Goal: Feedback & Contribution: Contribute content

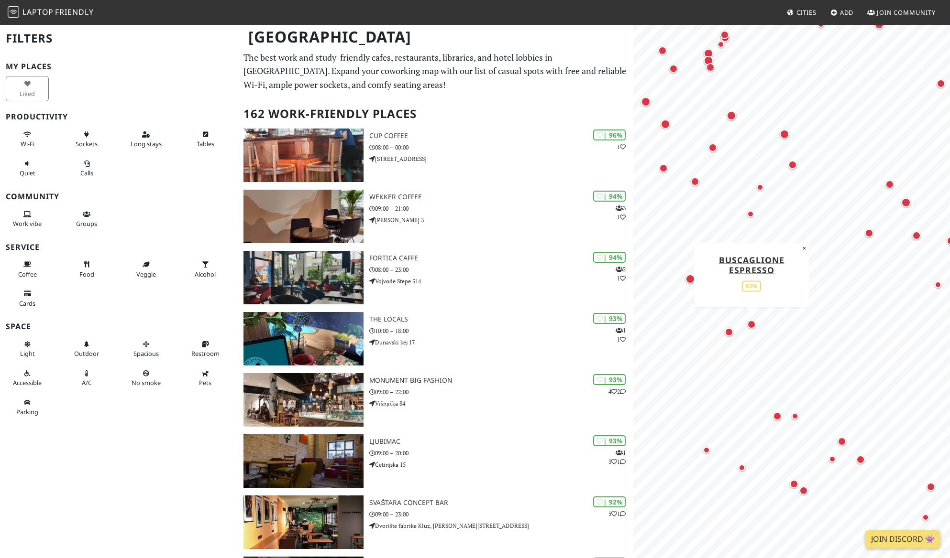
click at [752, 329] on div "Map marker" at bounding box center [751, 324] width 9 height 9
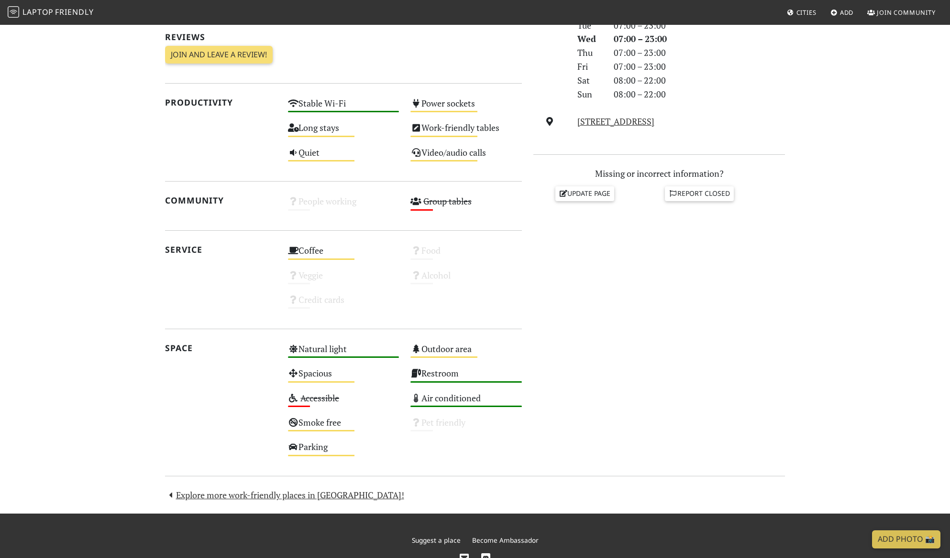
scroll to position [330, 0]
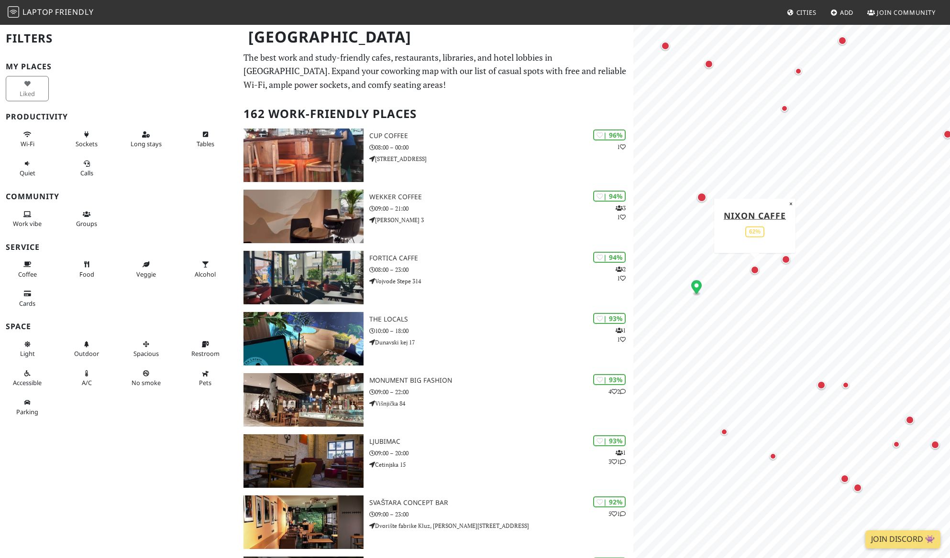
click at [754, 274] on div "Map marker" at bounding box center [754, 270] width 9 height 9
click at [705, 202] on div "Map marker" at bounding box center [702, 198] width 10 height 10
click at [819, 390] on div "Map marker" at bounding box center [821, 385] width 9 height 9
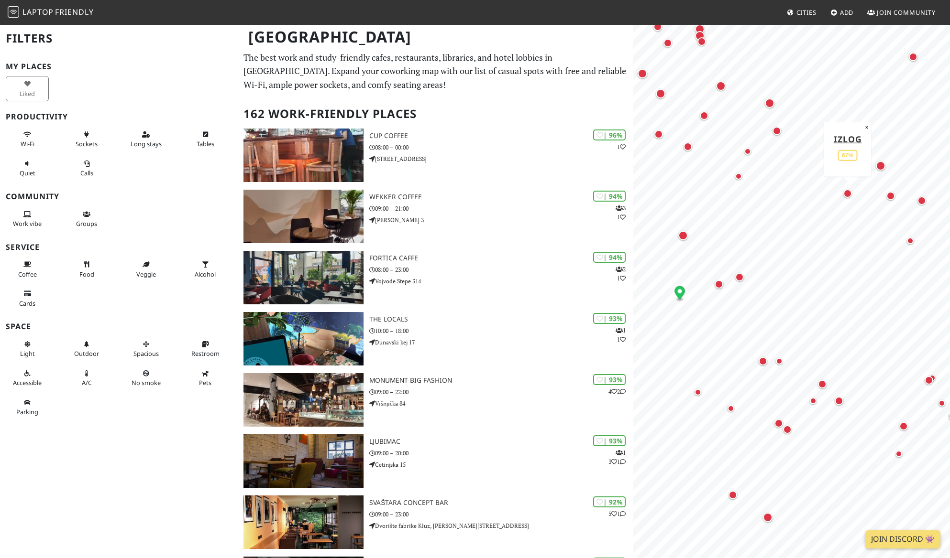
click at [849, 197] on div "Map marker" at bounding box center [847, 193] width 9 height 9
click at [93, 17] on span "Friendly" at bounding box center [74, 12] width 38 height 11
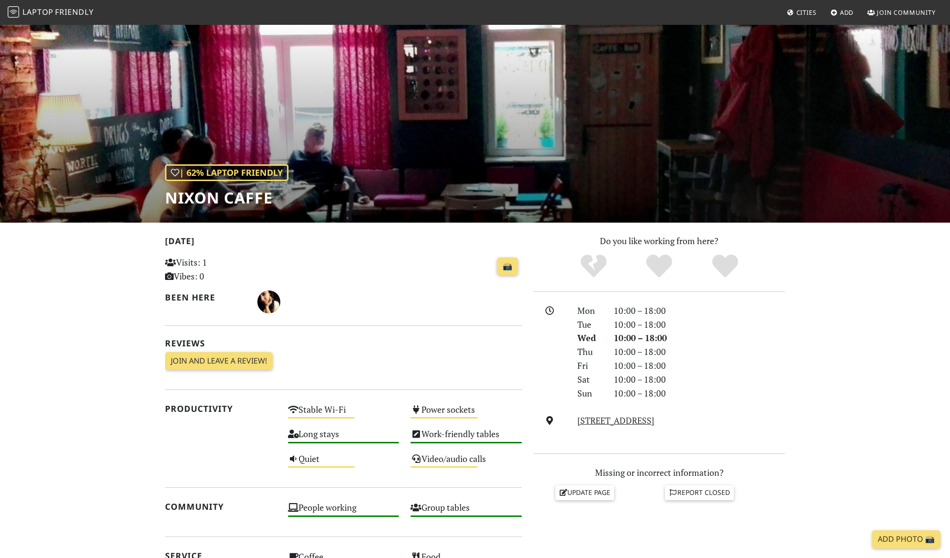
click at [405, 206] on div "| 62% Laptop Friendly Nixon Caffe" at bounding box center [475, 123] width 950 height 199
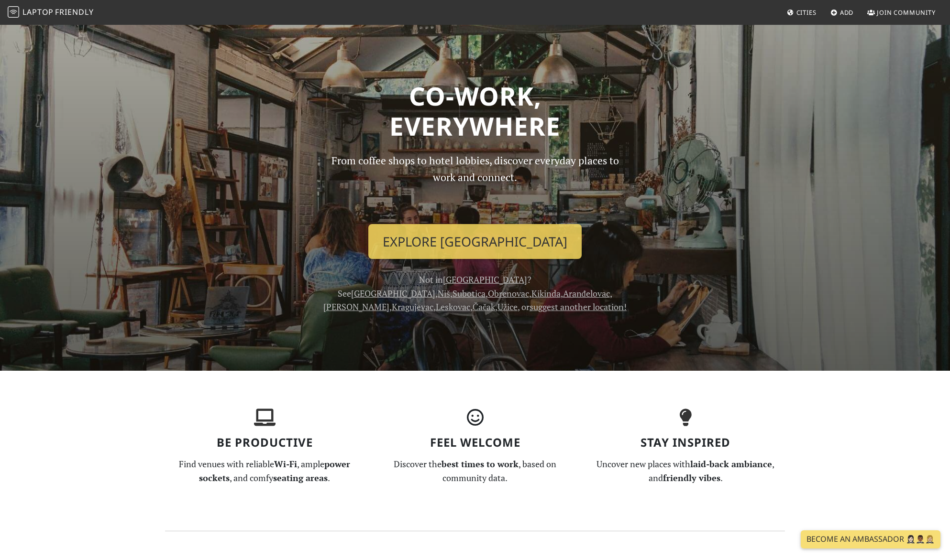
click at [876, 17] on span "Join Community" at bounding box center [905, 12] width 59 height 9
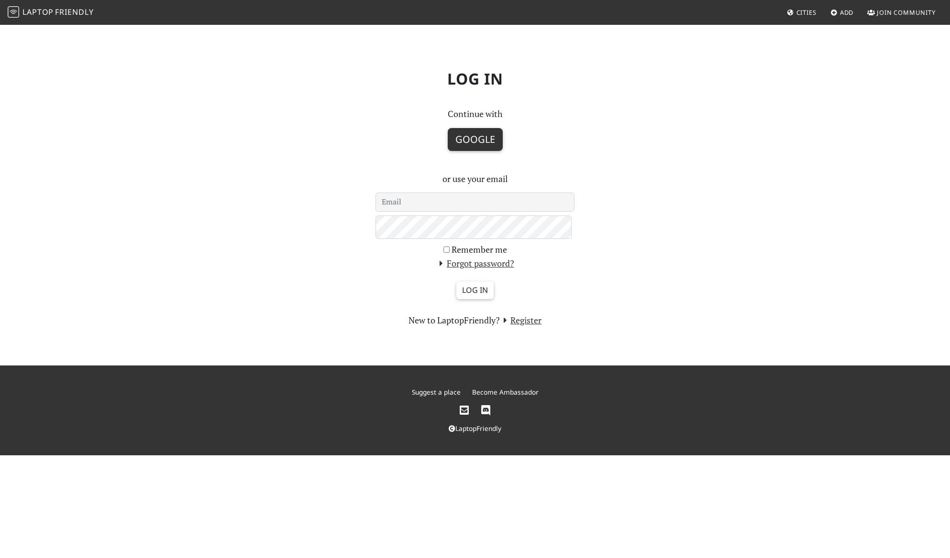
click at [488, 151] on button "Google" at bounding box center [475, 139] width 55 height 23
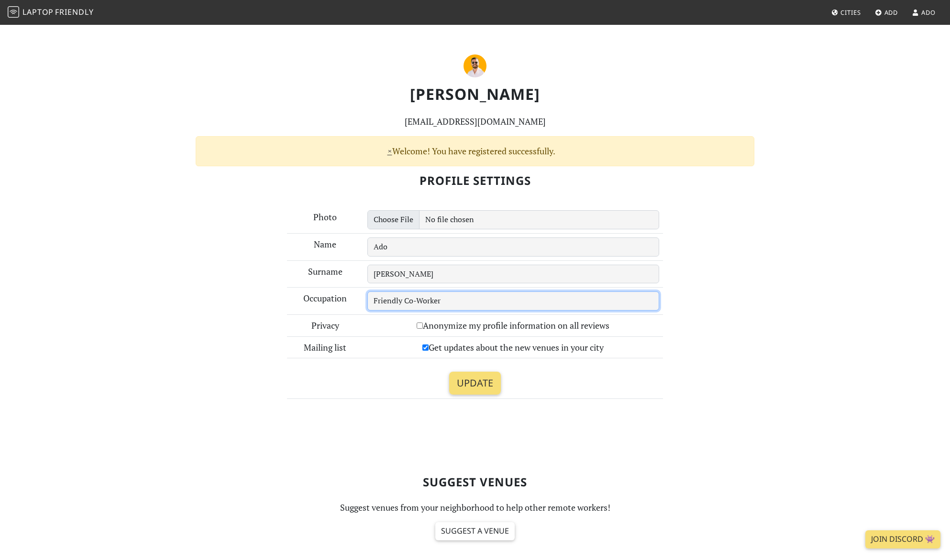
click at [479, 311] on input "Friendly Co-Worker" at bounding box center [513, 301] width 292 height 19
drag, startPoint x: 445, startPoint y: 368, endPoint x: 494, endPoint y: 369, distance: 49.7
click at [494, 311] on input "Digital Nomad focused on Marketing" at bounding box center [513, 301] width 292 height 19
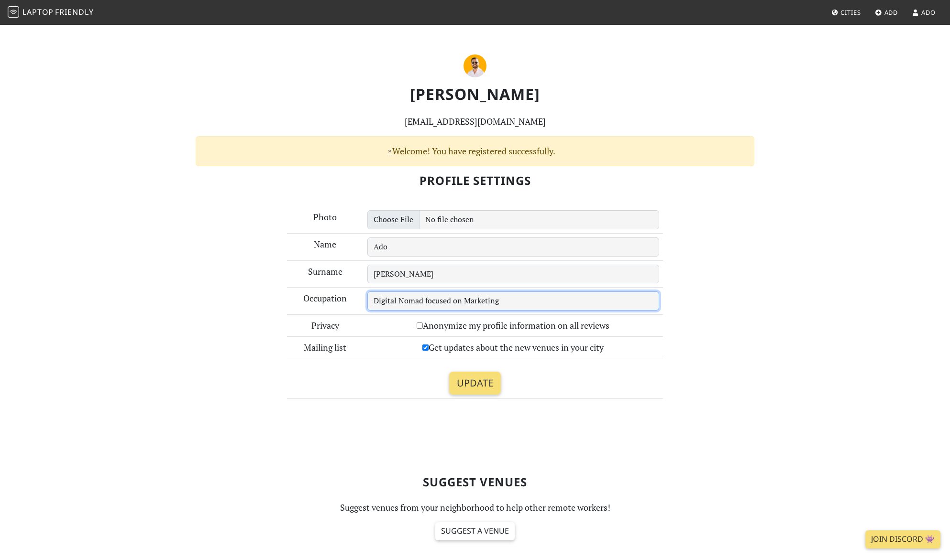
click at [494, 311] on input "Digital Nomad focused on Marketing" at bounding box center [513, 301] width 292 height 19
type input "Marketing"
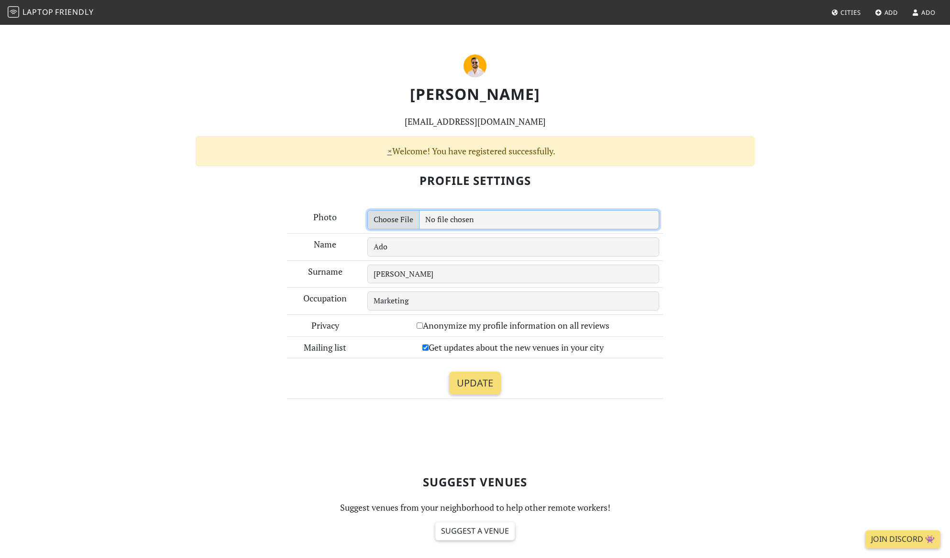
click at [415, 229] on input "file" at bounding box center [513, 219] width 292 height 19
type input "C:\fakepath\PROFILE PIC-ado-orange-bg.jpg"
click at [481, 395] on input "Update" at bounding box center [475, 383] width 52 height 23
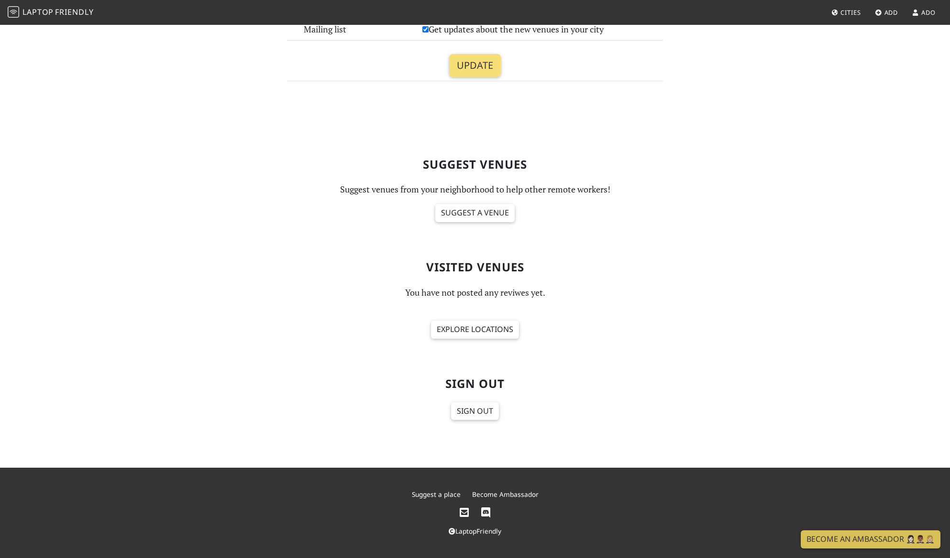
scroll to position [404, 0]
click at [469, 339] on link "Explore locations" at bounding box center [475, 330] width 88 height 18
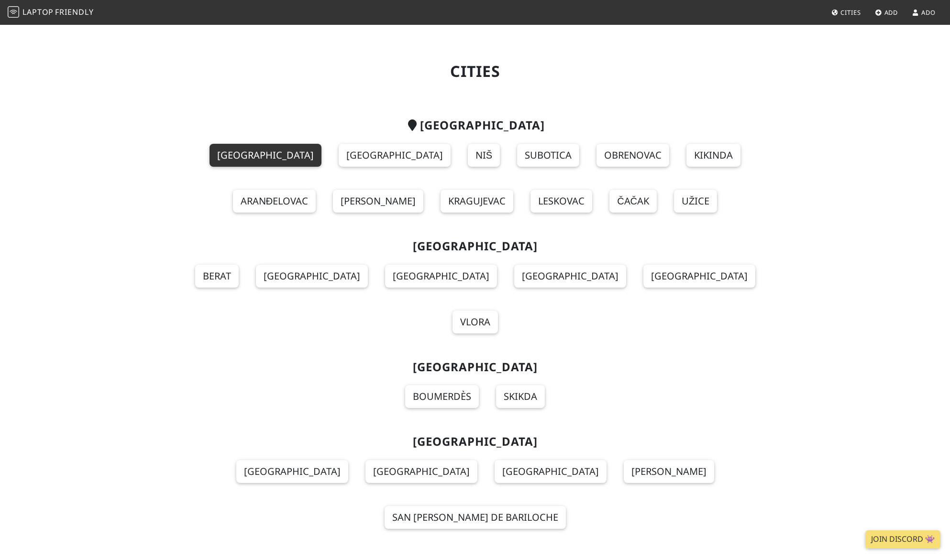
click at [250, 167] on link "Belgrade" at bounding box center [265, 155] width 112 height 23
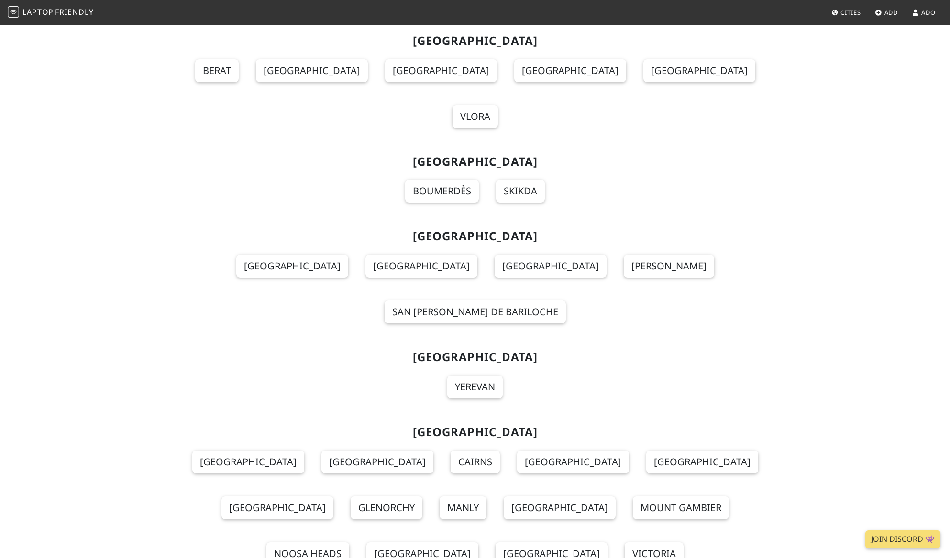
scroll to position [227, 0]
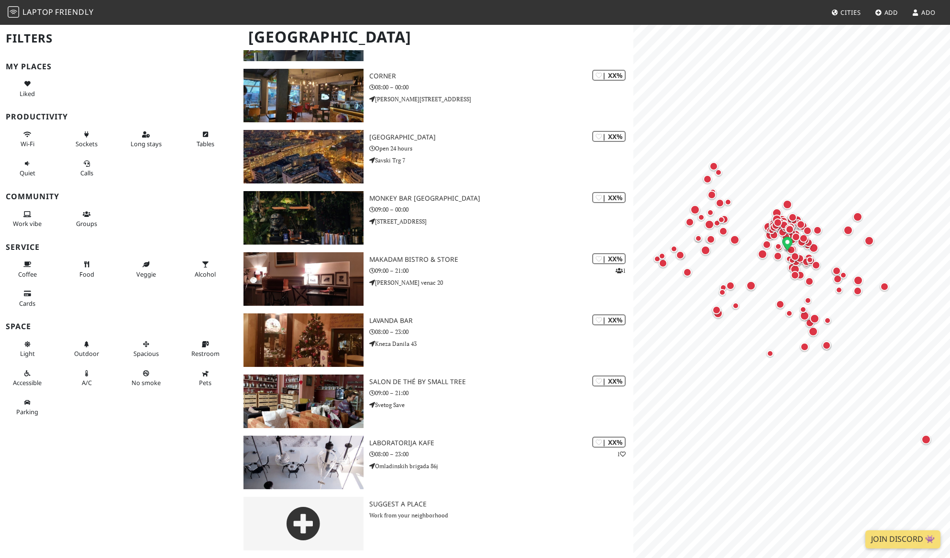
scroll to position [2710, 0]
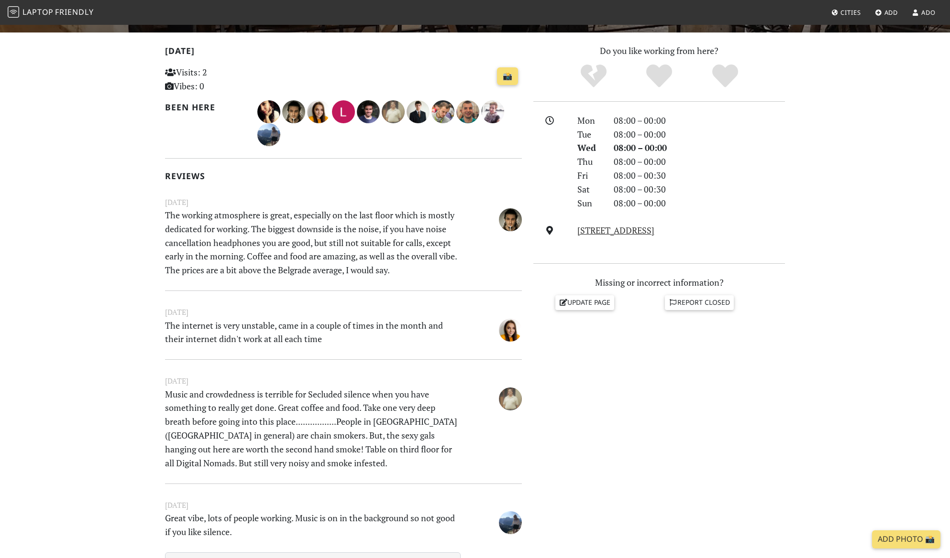
scroll to position [231, 0]
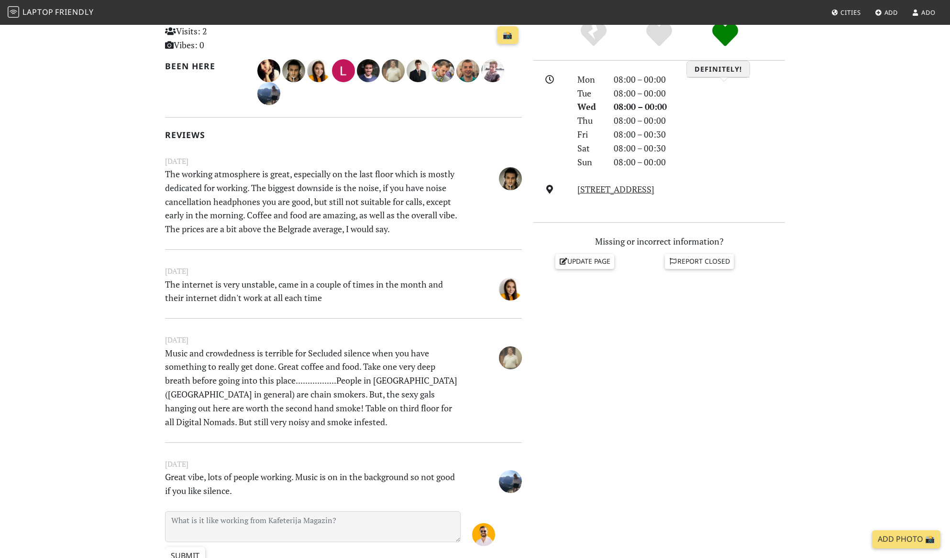
click at [719, 48] on icon "Definitely!" at bounding box center [725, 35] width 26 height 26
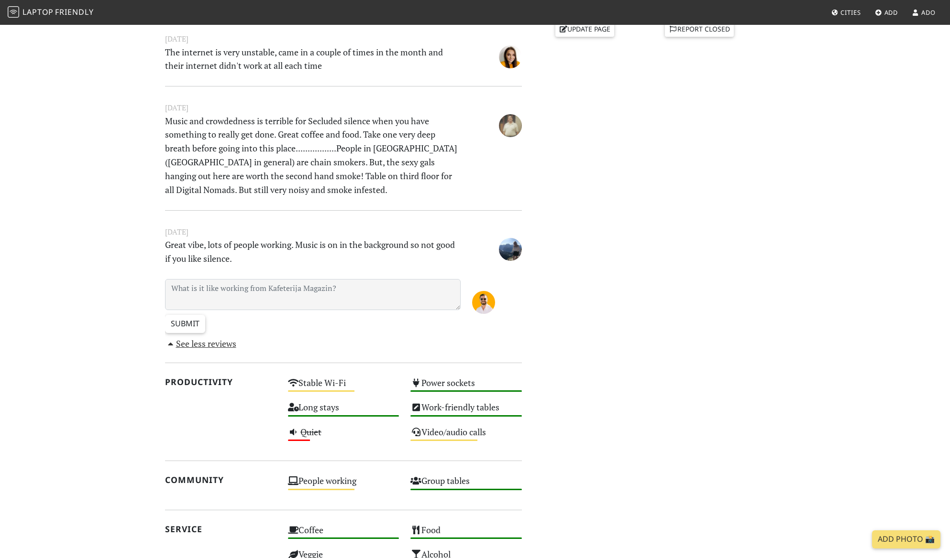
scroll to position [475, 0]
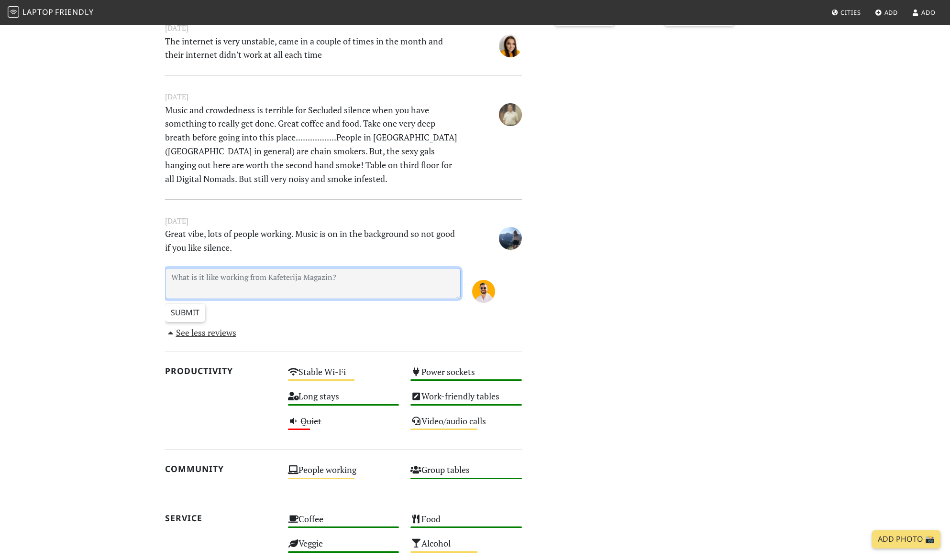
click at [299, 299] on textarea at bounding box center [312, 283] width 295 height 31
paste textarea "Great spot for getting work done. The staff is very friendly and courteous, and…"
type textarea "Great spot for getting work done. The staff is very friendly and courteous, and…"
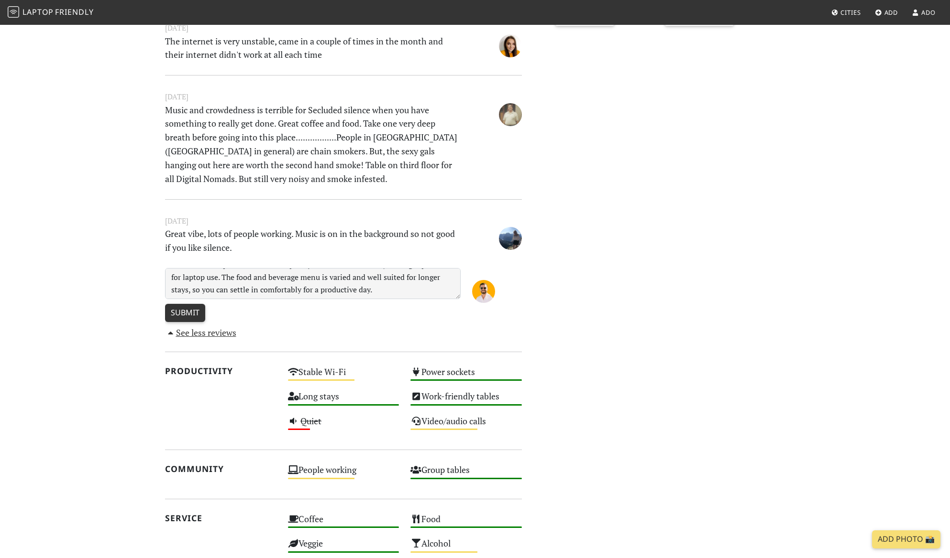
click at [196, 322] on input "Submit" at bounding box center [185, 313] width 40 height 18
type input "Create Review"
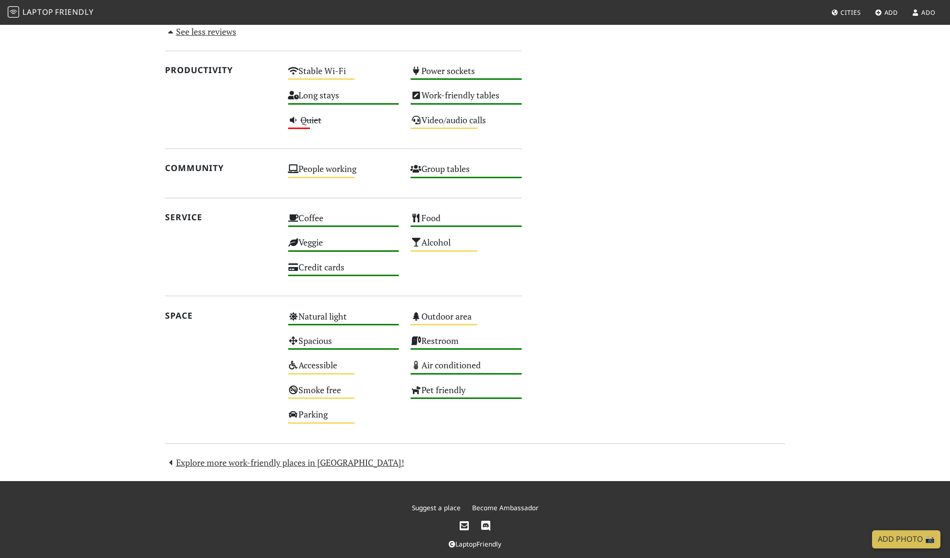
scroll to position [961, 0]
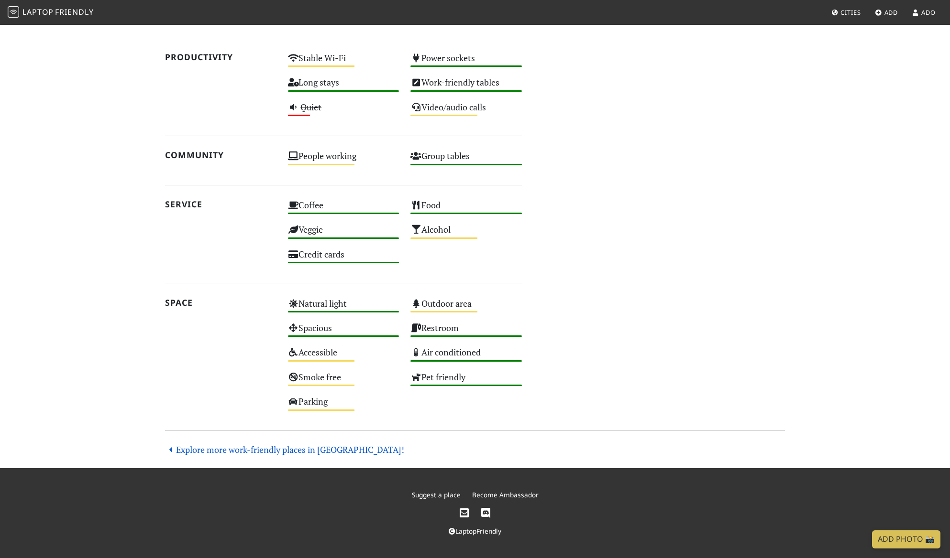
click at [233, 444] on link "Explore more work-friendly places in [GEOGRAPHIC_DATA]!" at bounding box center [284, 449] width 239 height 11
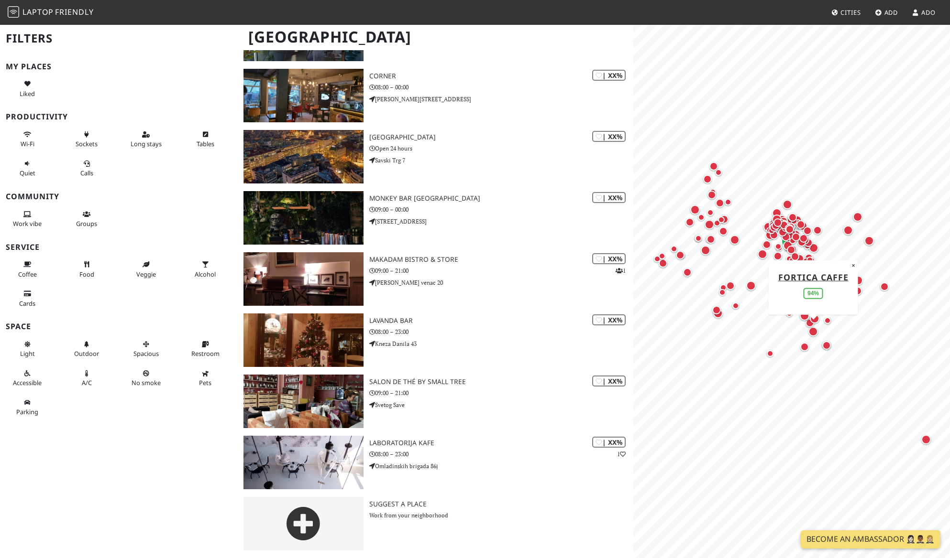
scroll to position [7488, 0]
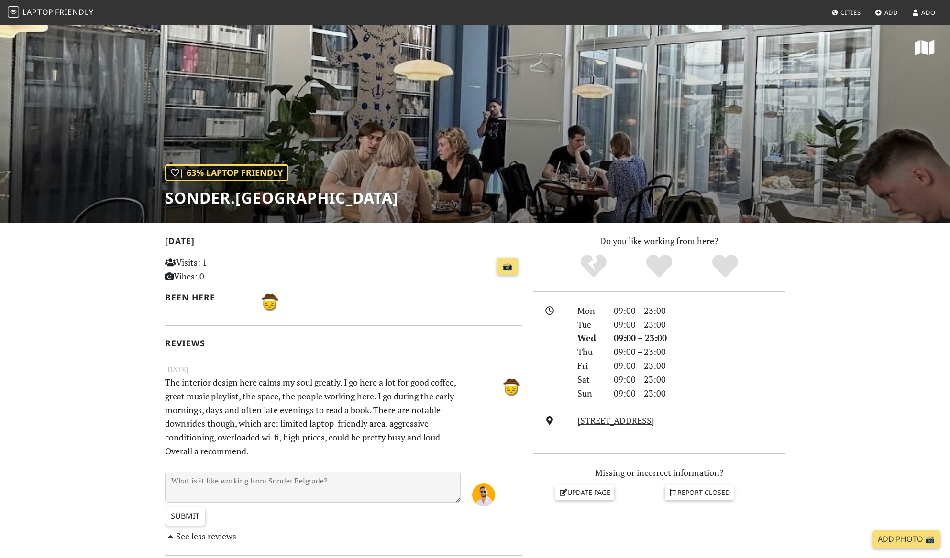
scroll to position [109, 0]
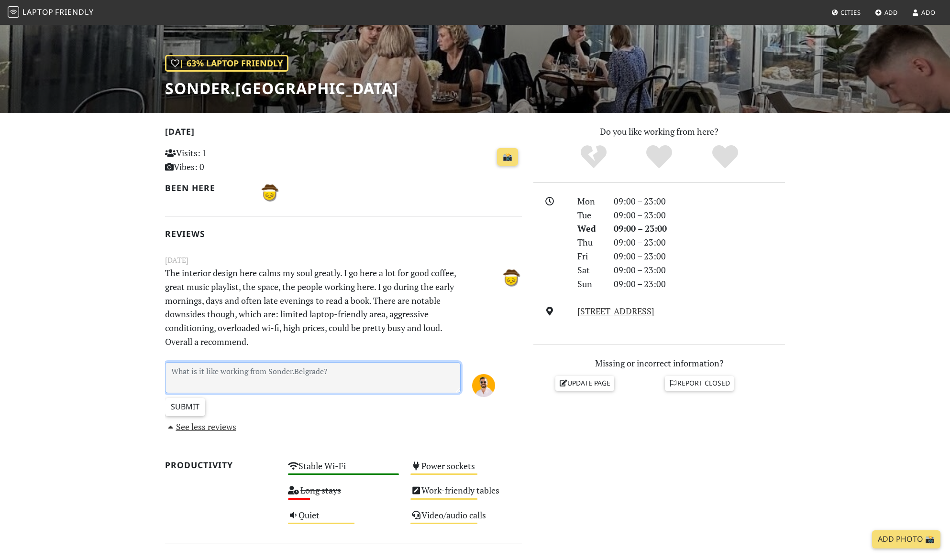
click at [323, 393] on textarea at bounding box center [312, 377] width 295 height 31
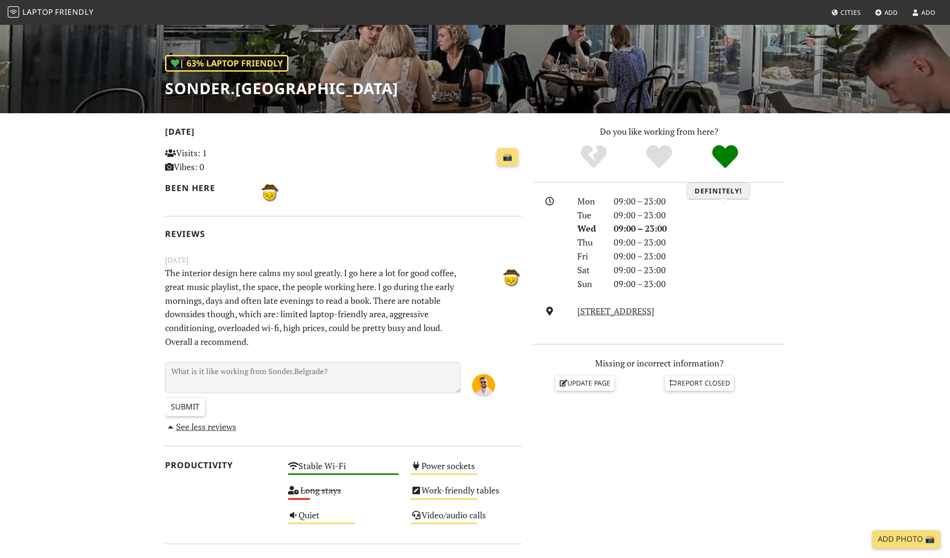
click at [719, 170] on icon "Definitely!" at bounding box center [725, 157] width 26 height 26
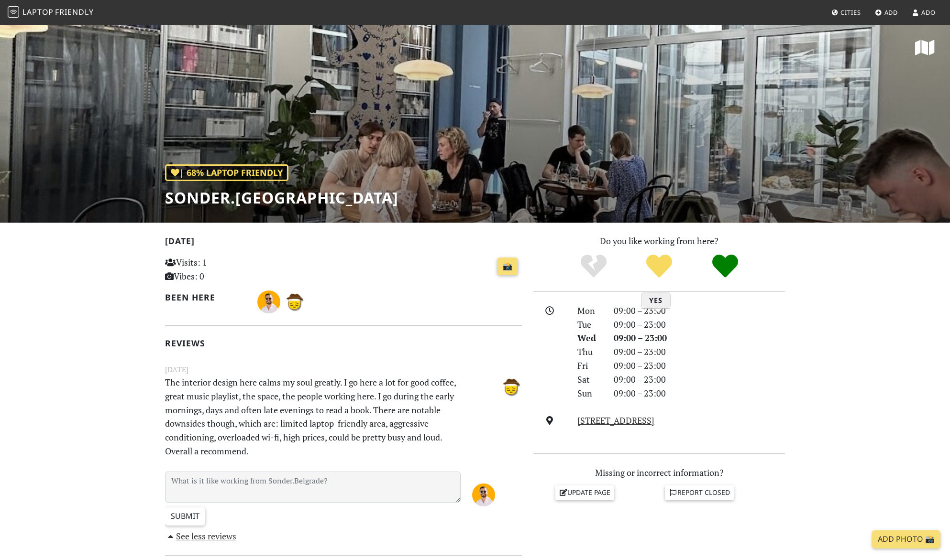
click at [663, 279] on icon "Yes" at bounding box center [659, 266] width 26 height 26
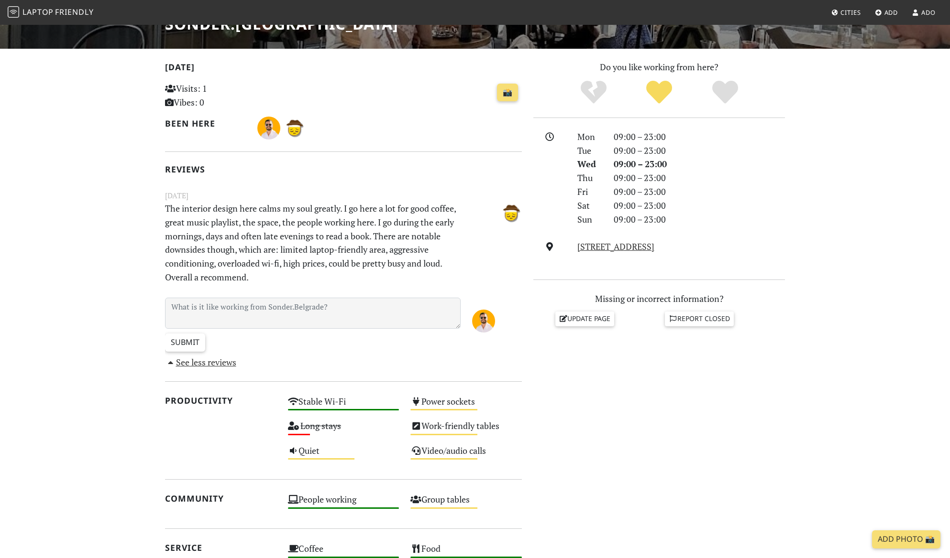
scroll to position [227, 0]
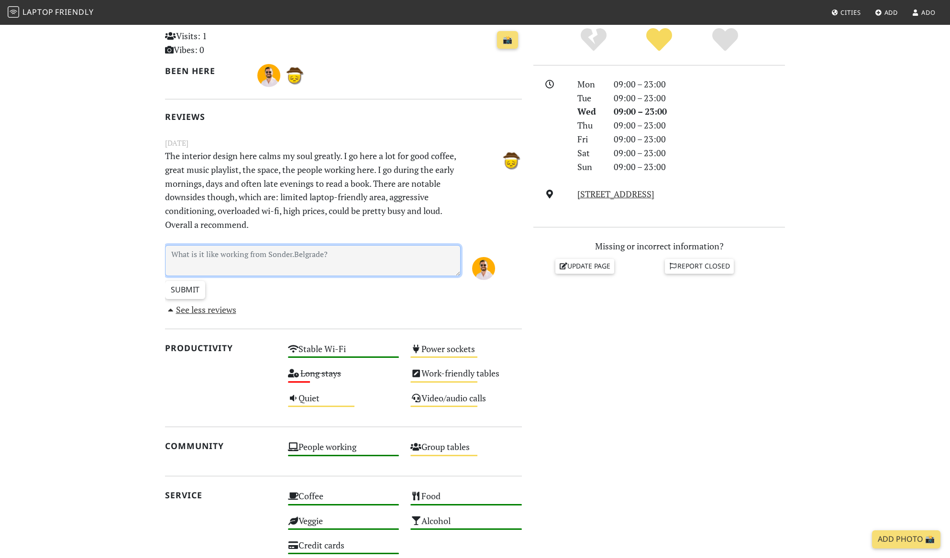
click at [328, 276] on textarea at bounding box center [312, 260] width 295 height 31
paste textarea "Sonder is a nice spot with a fun ambiance and good coffee. The staff is friendl…"
type textarea "Sonder is a nice spot with a fun ambiance and good coffee. The staff is friendl…"
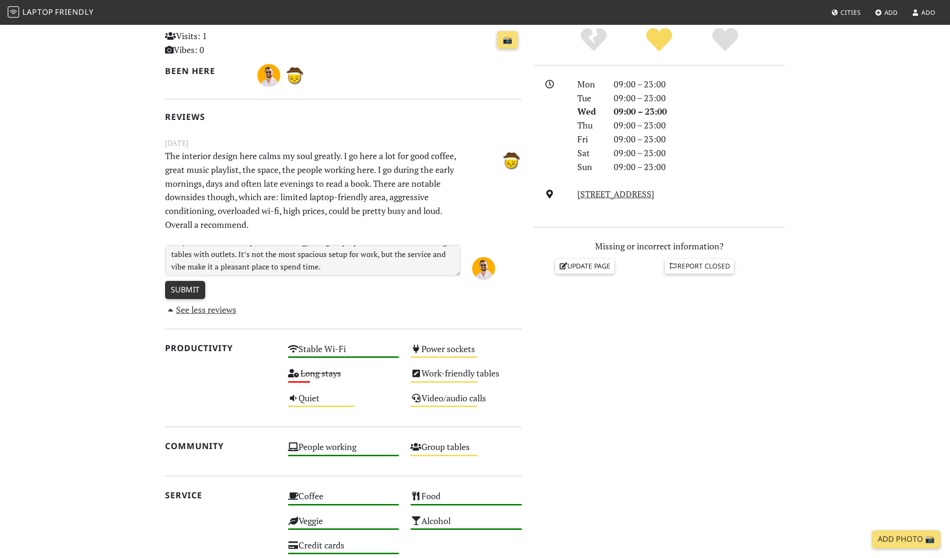
click at [198, 299] on input "Submit" at bounding box center [185, 290] width 40 height 18
type input "Create Review"
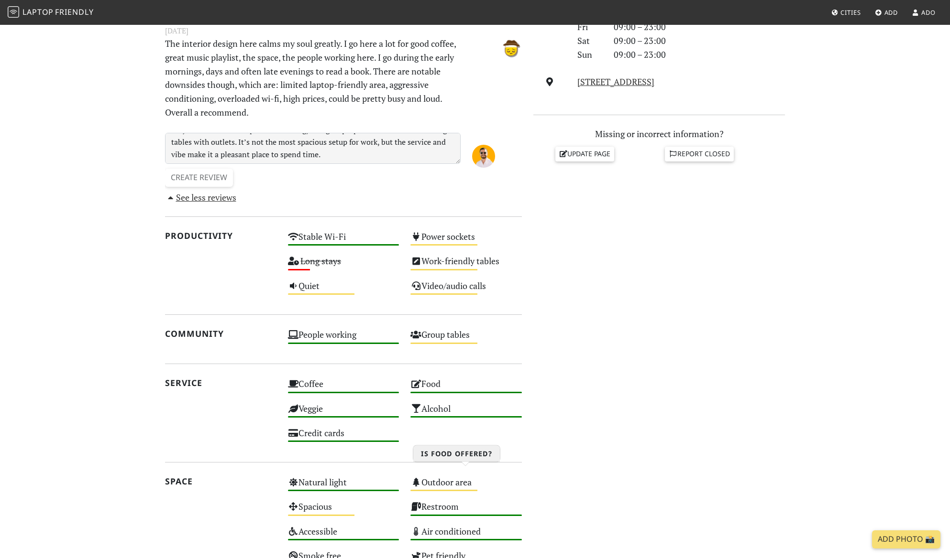
scroll to position [387, 0]
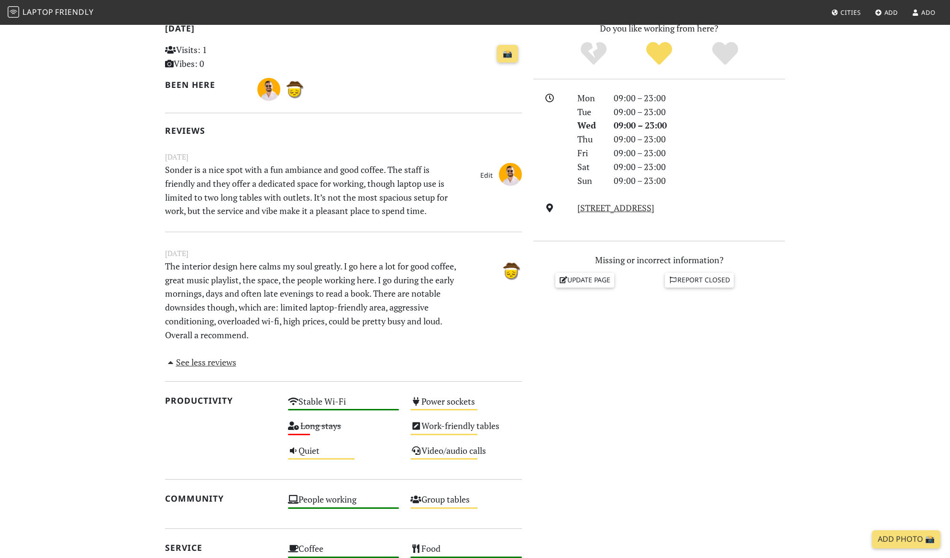
scroll to position [658, 0]
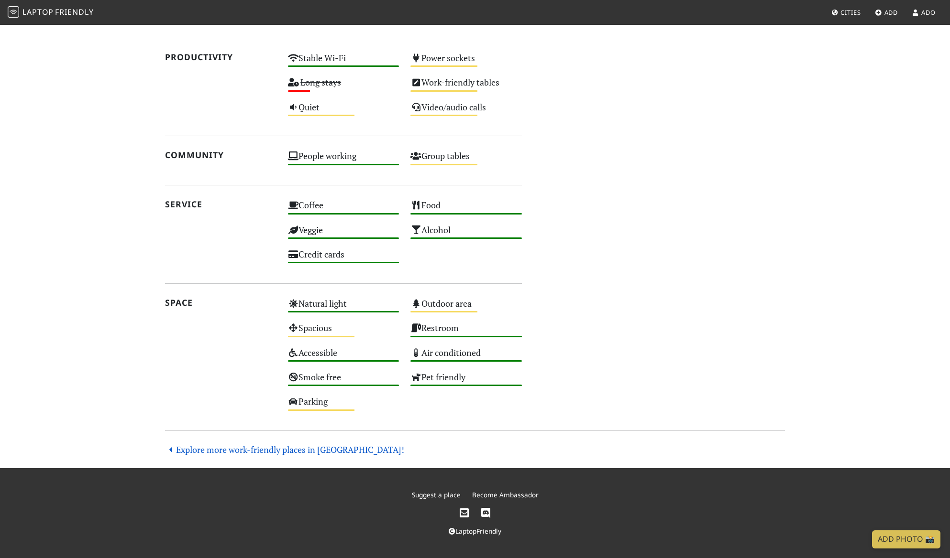
click at [230, 444] on link "Explore more work-friendly places in [GEOGRAPHIC_DATA]!" at bounding box center [284, 449] width 239 height 11
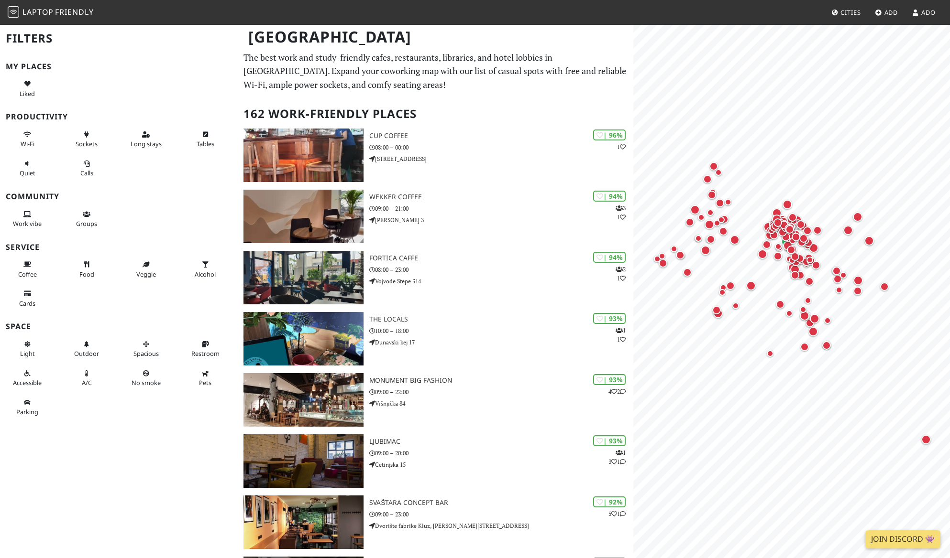
click at [874, 21] on link "Add" at bounding box center [886, 12] width 31 height 17
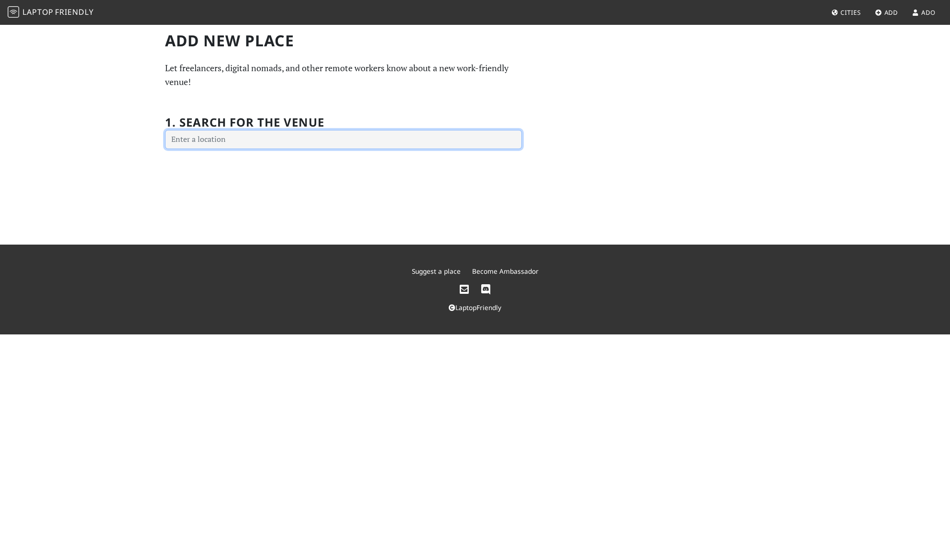
click at [322, 149] on input "text" at bounding box center [343, 139] width 357 height 19
paste input "WKND coffee shop"
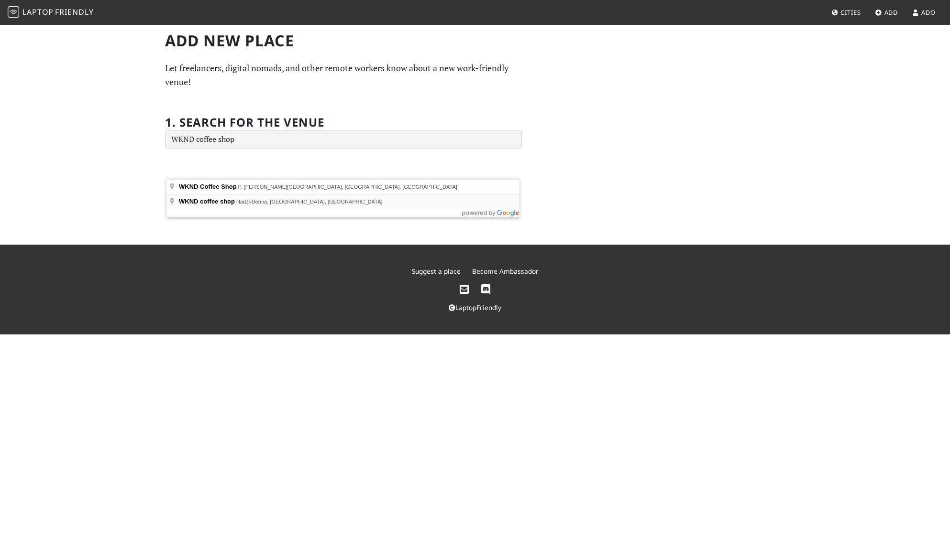
type input "WKND coffee shop, [GEOGRAPHIC_DATA], [GEOGRAPHIC_DATA], [GEOGRAPHIC_DATA]"
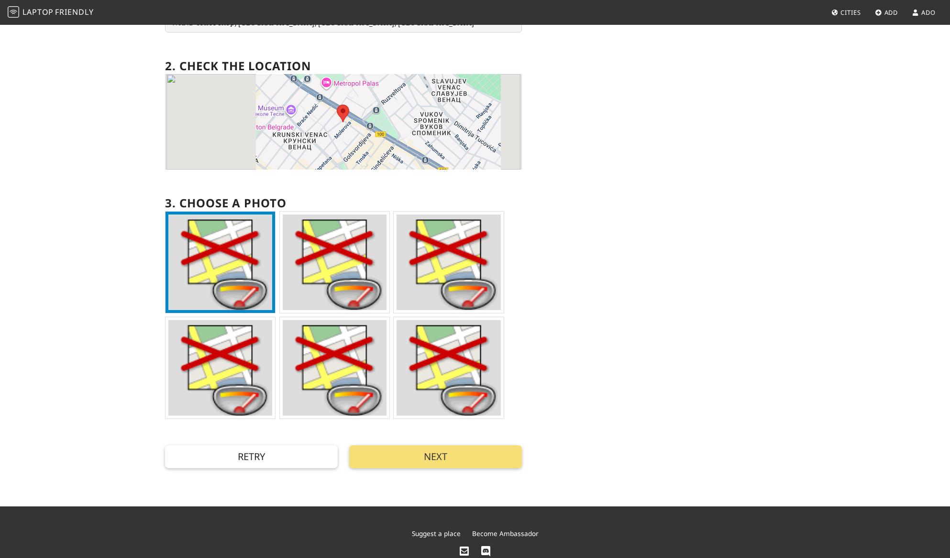
scroll to position [128, 0]
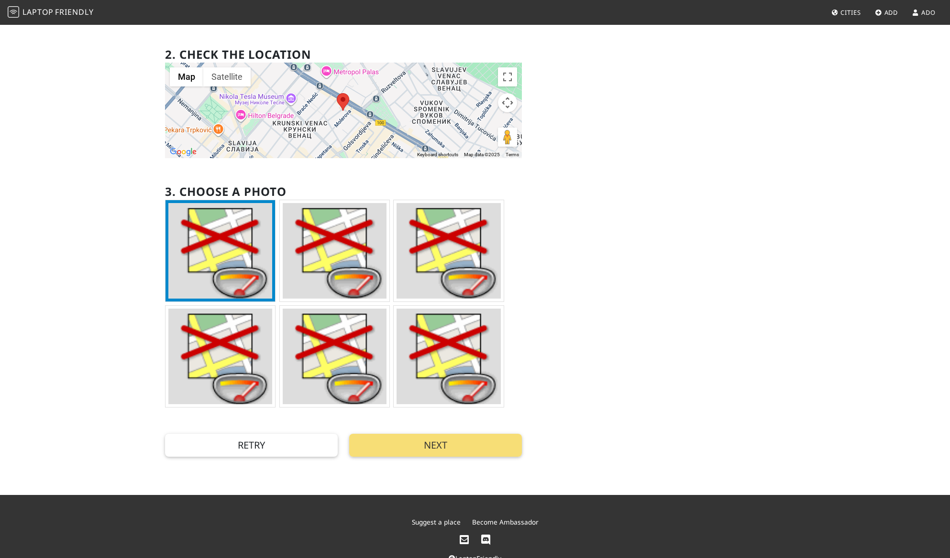
click at [578, 353] on div "Add new Place Let freelancers, digital nomads, and other remote workers know ab…" at bounding box center [474, 180] width 631 height 554
click at [245, 282] on img at bounding box center [220, 251] width 104 height 96
click at [414, 457] on button "Next" at bounding box center [435, 445] width 173 height 23
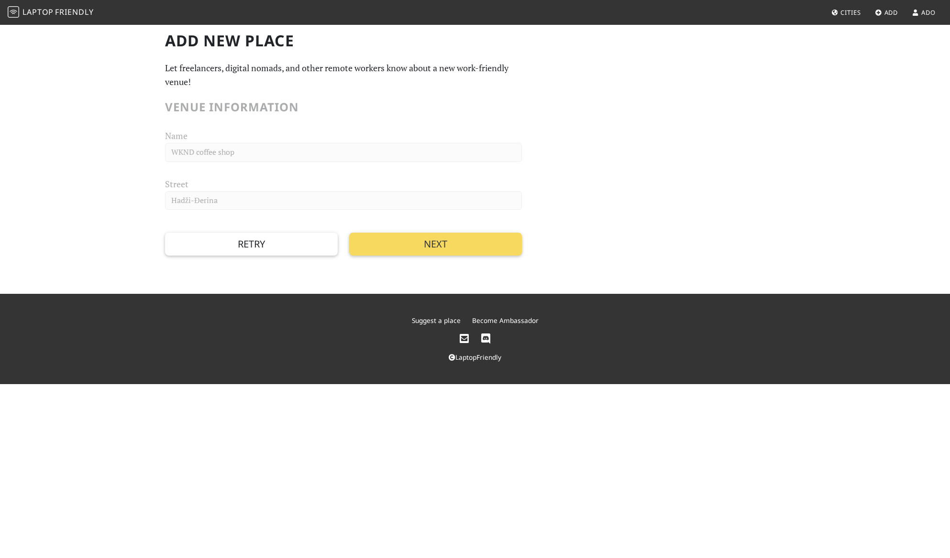
scroll to position [0, 0]
click at [437, 256] on button "Next" at bounding box center [435, 244] width 173 height 23
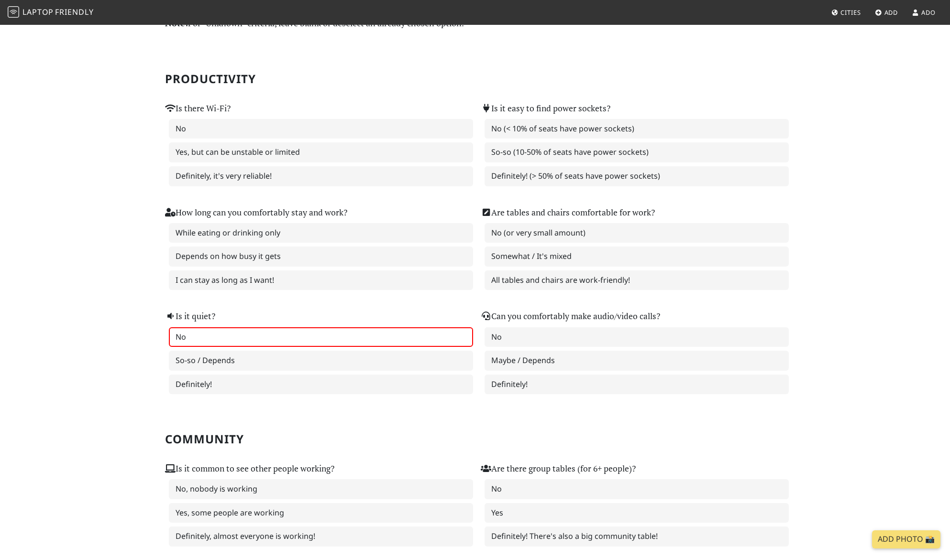
scroll to position [49, 0]
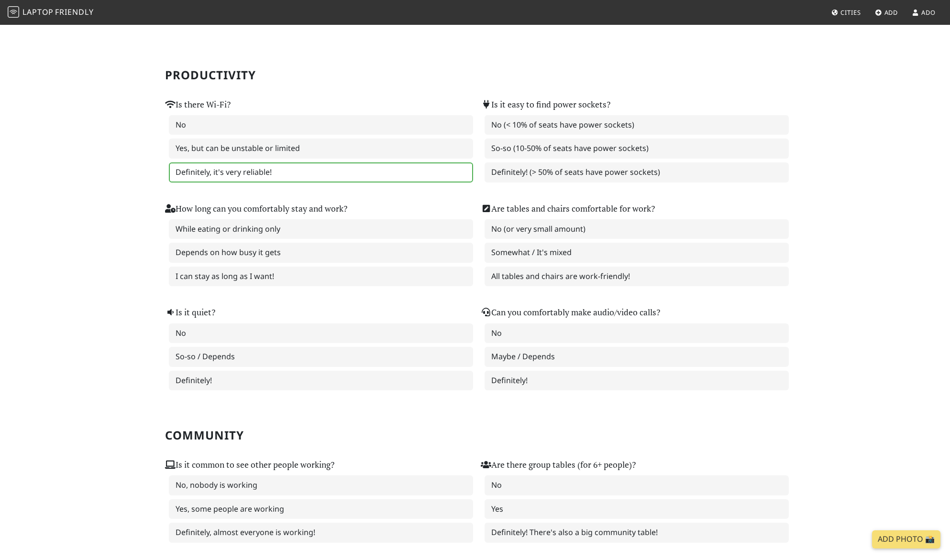
click at [276, 183] on label "Definitely, it's very reliable!" at bounding box center [321, 173] width 304 height 20
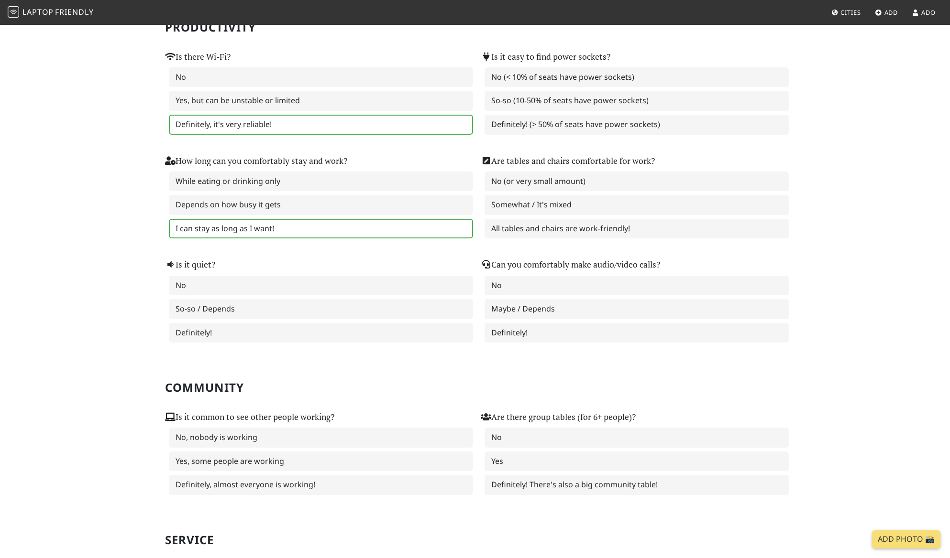
scroll to position [100, 0]
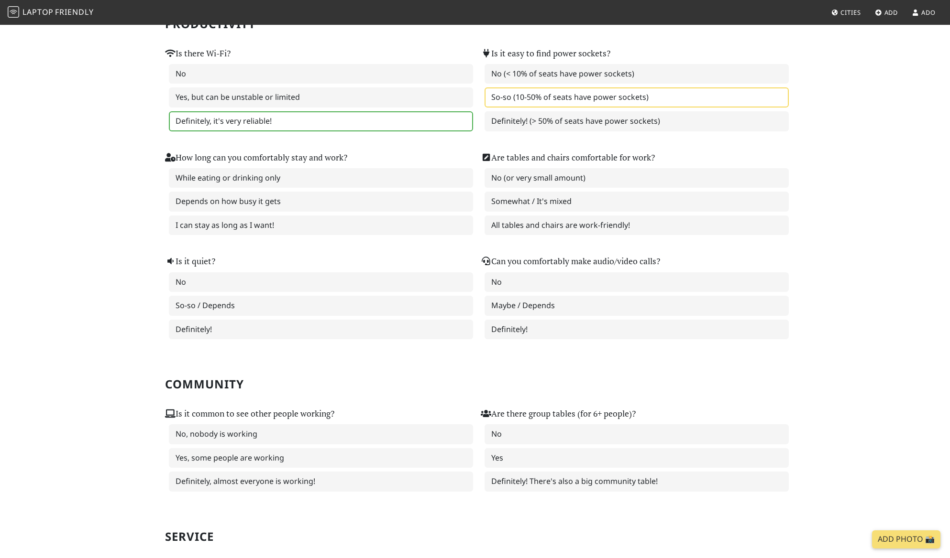
click at [606, 108] on label "So-so (10-50% of seats have power sockets)" at bounding box center [636, 97] width 304 height 20
click at [310, 236] on label "I can stay as long as I want!" at bounding box center [321, 226] width 304 height 20
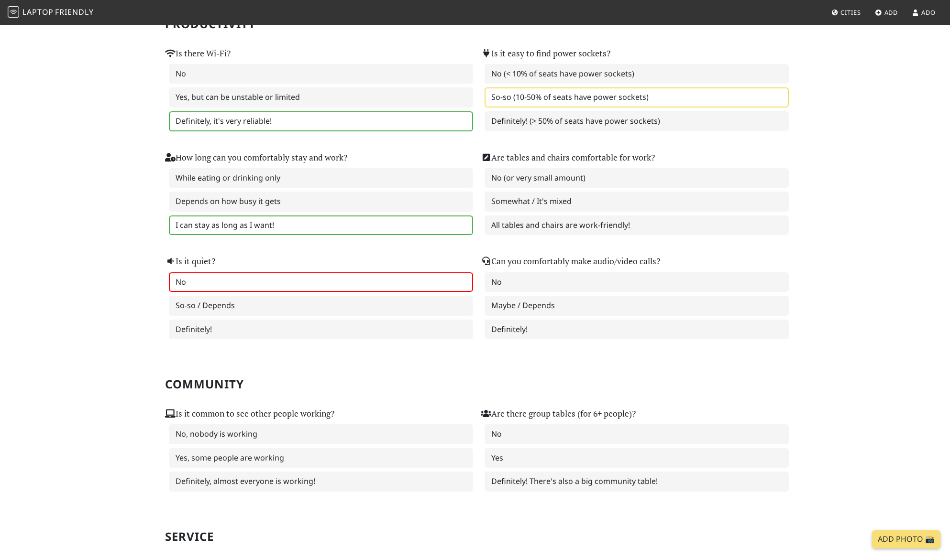
click at [275, 293] on label "No" at bounding box center [321, 283] width 304 height 20
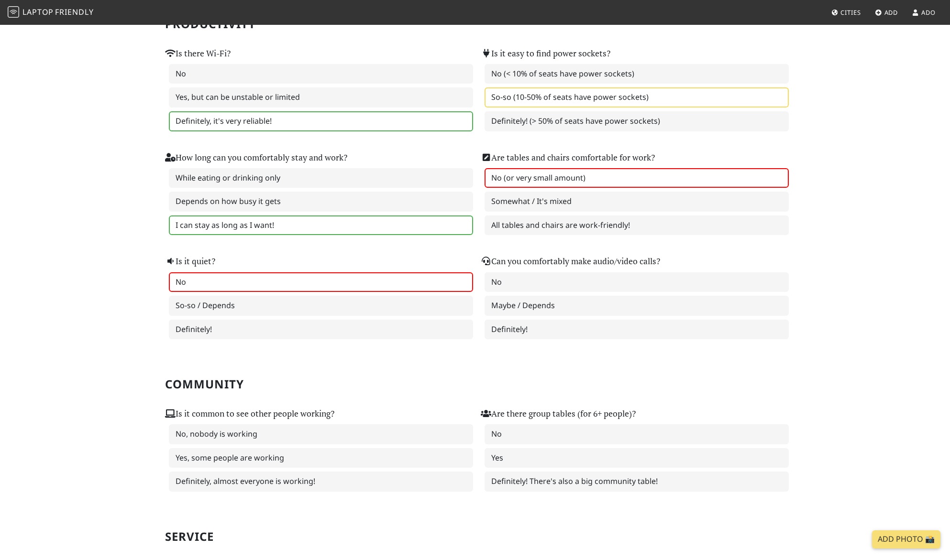
click at [598, 188] on label "No (or very small amount)" at bounding box center [636, 178] width 304 height 20
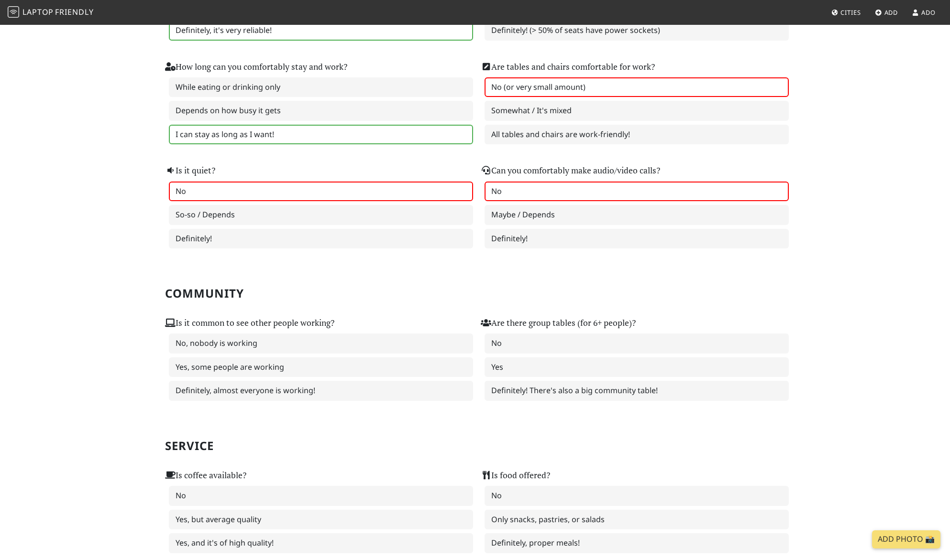
scroll to position [192, 0]
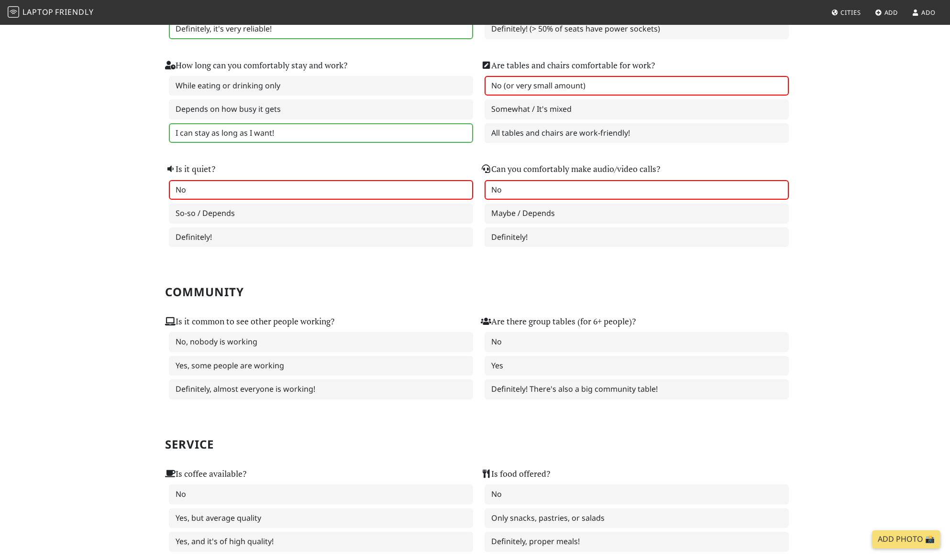
click at [577, 200] on label "No" at bounding box center [636, 190] width 304 height 20
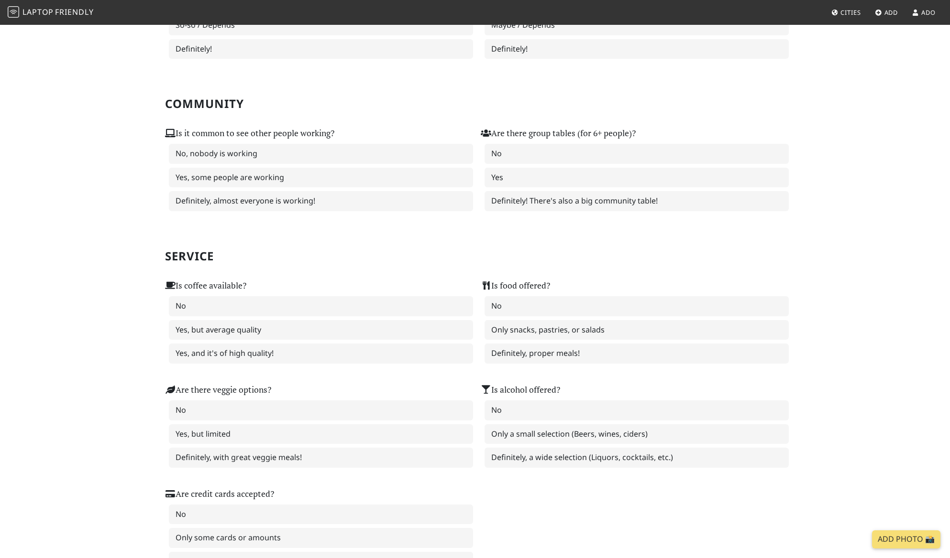
scroll to position [376, 0]
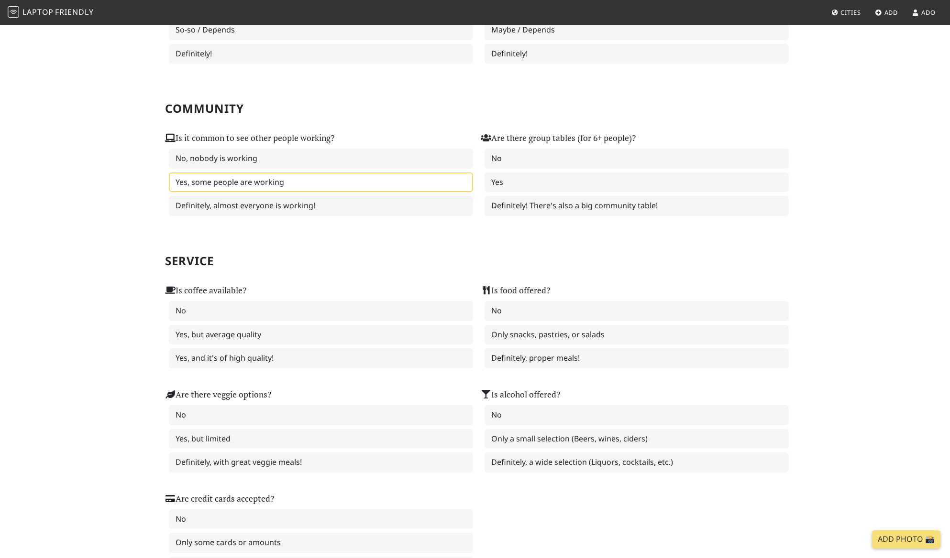
click at [308, 193] on label "Yes, some people are working" at bounding box center [321, 183] width 304 height 20
click at [532, 193] on label "Yes" at bounding box center [636, 183] width 304 height 20
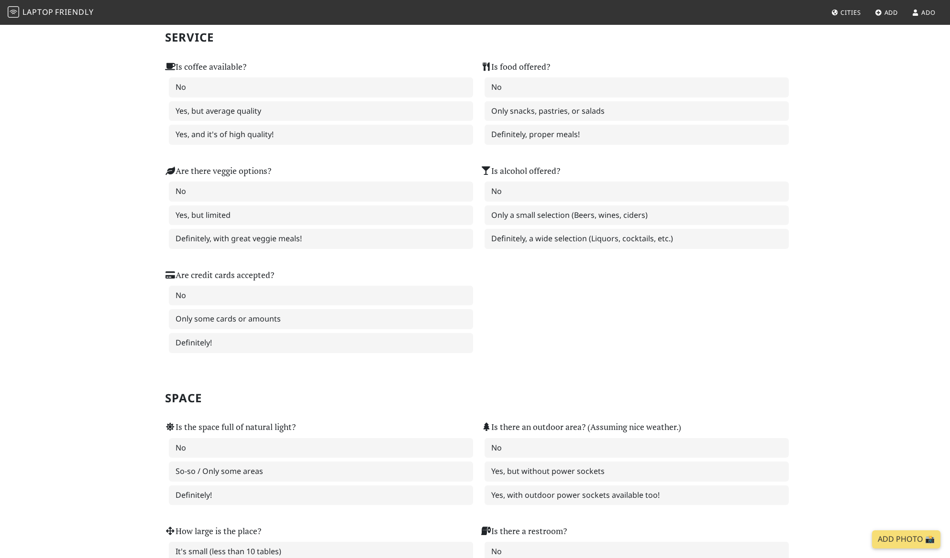
scroll to position [614, 0]
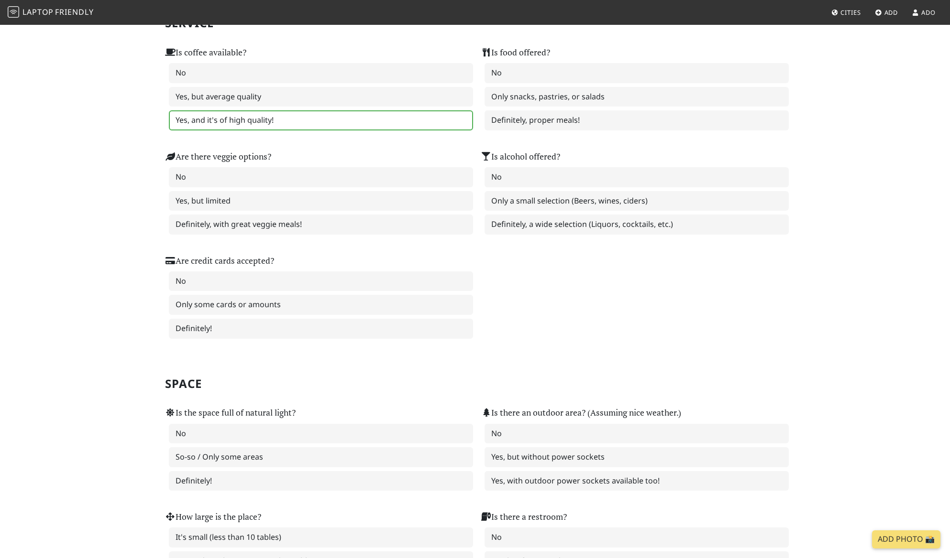
click at [299, 131] on label "Yes, and it's of high quality!" at bounding box center [321, 120] width 304 height 20
click at [554, 107] on label "Only snacks, pastries, or salads" at bounding box center [636, 97] width 304 height 20
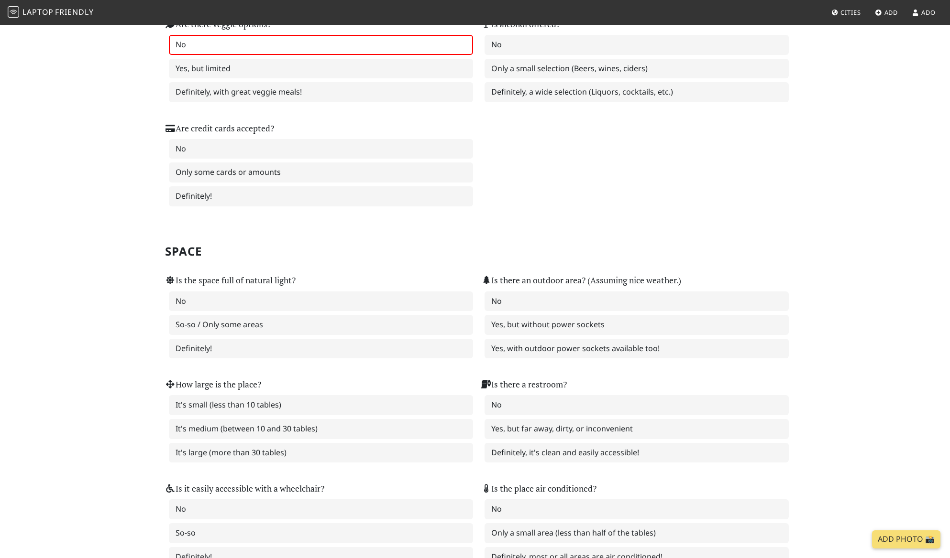
scroll to position [749, 0]
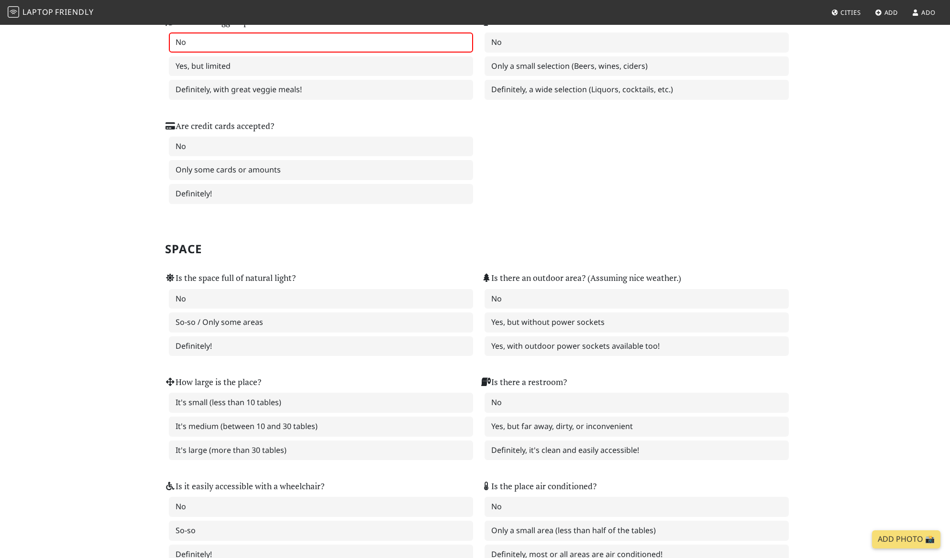
click at [330, 53] on label "No" at bounding box center [321, 43] width 304 height 20
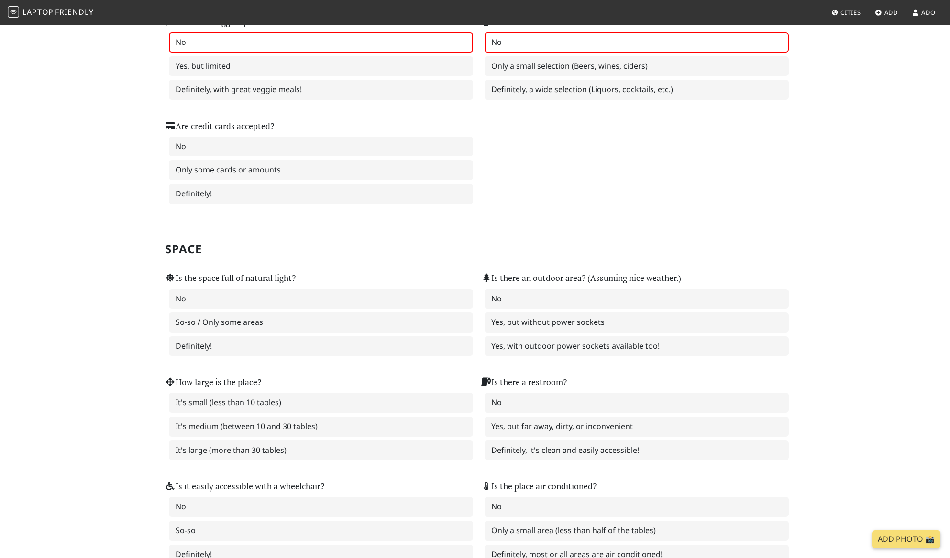
click at [548, 53] on label "No" at bounding box center [636, 43] width 304 height 20
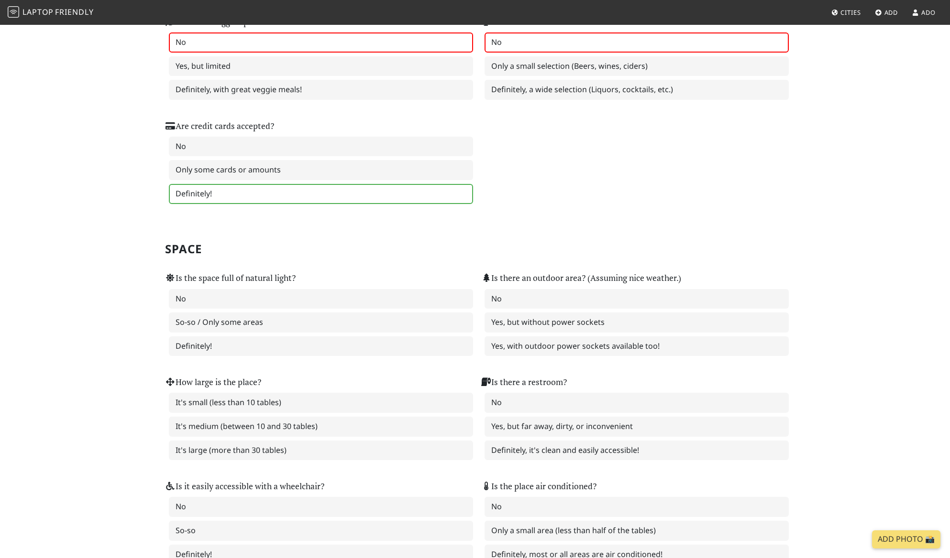
click at [329, 204] on label "Definitely!" at bounding box center [321, 194] width 304 height 20
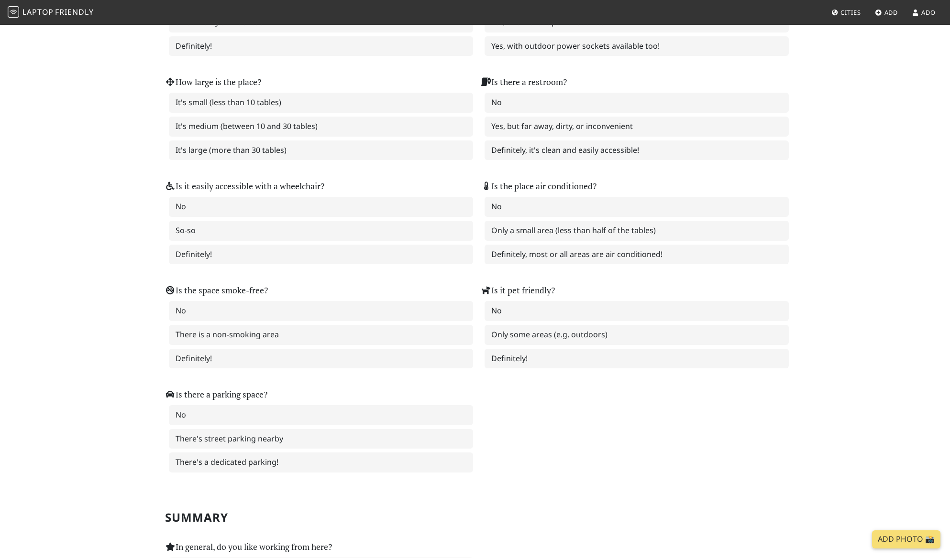
scroll to position [1068, 0]
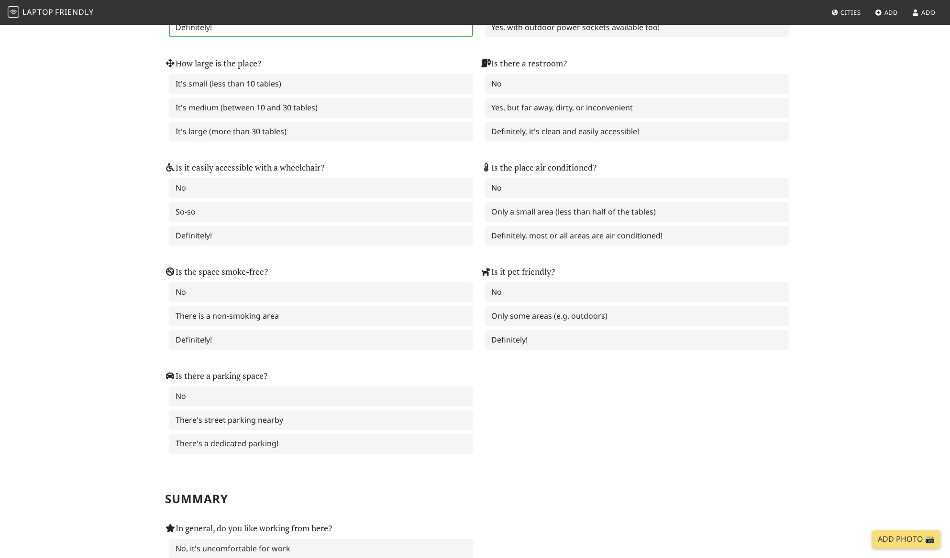
click at [313, 38] on label "Definitely!" at bounding box center [321, 28] width 304 height 20
click at [552, 14] on label "Yes, but without power sockets" at bounding box center [636, 4] width 304 height 20
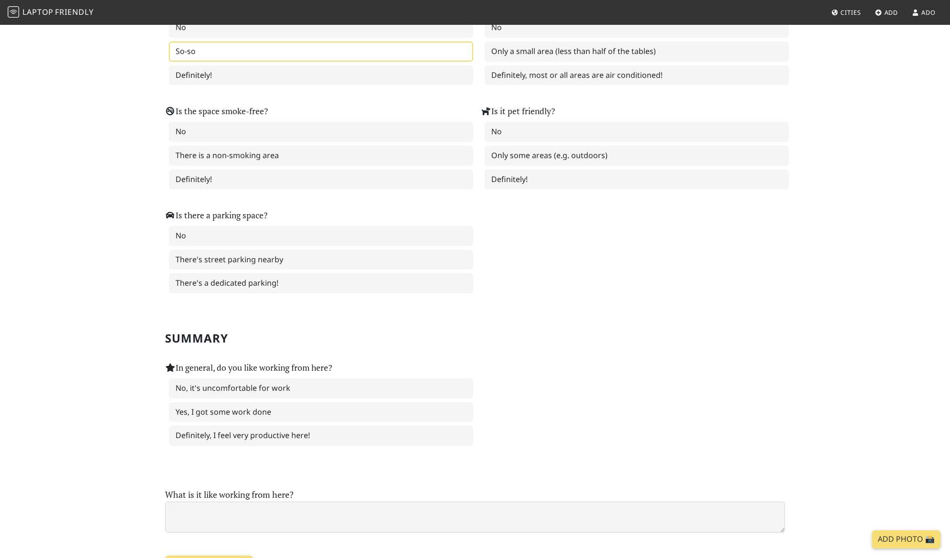
scroll to position [1231, 0]
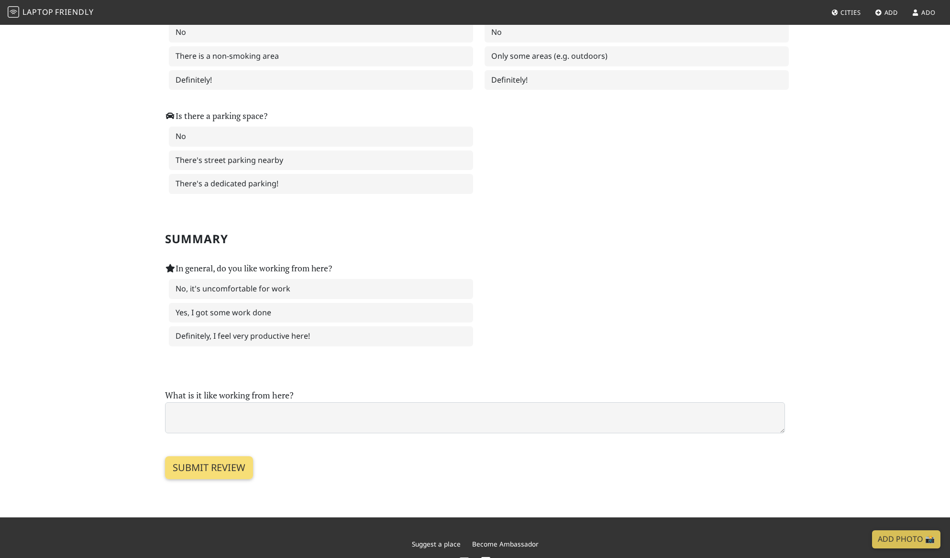
scroll to position [1366, 0]
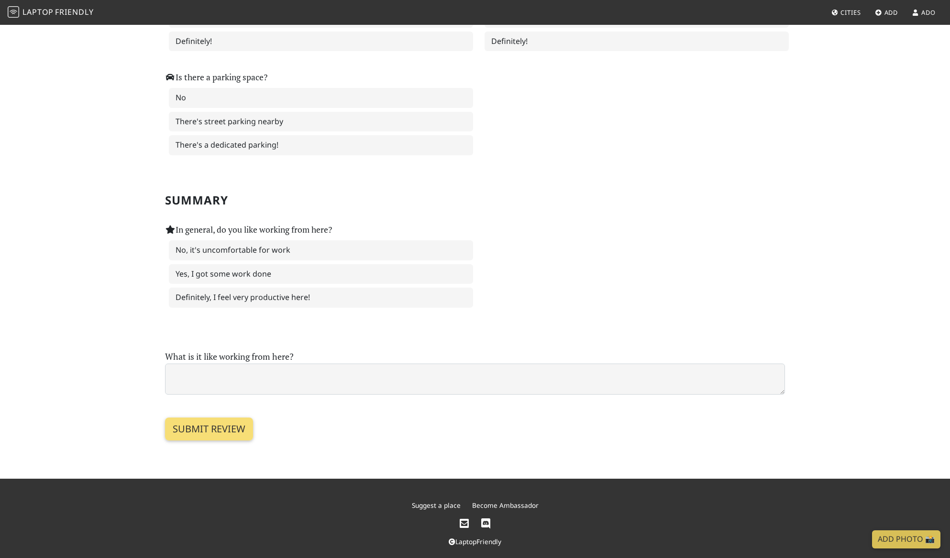
click at [321, 28] on label "There is a non-smoking area" at bounding box center [321, 18] width 304 height 20
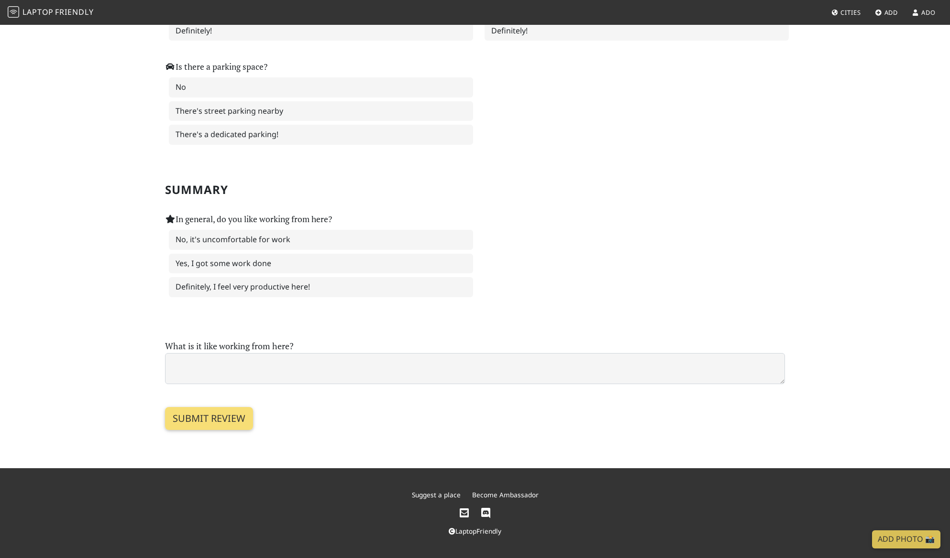
scroll to position [1457, 0]
click at [561, 17] on label "Only some areas (e.g. outdoors)" at bounding box center [636, 7] width 304 height 20
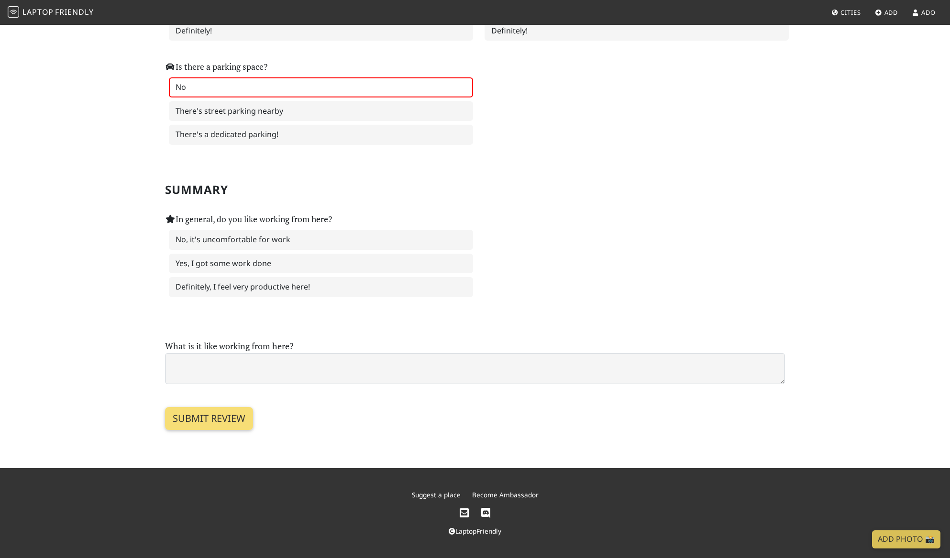
click at [317, 98] on label "No" at bounding box center [321, 87] width 304 height 20
click at [307, 274] on label "Yes, I got some work done" at bounding box center [321, 264] width 304 height 20
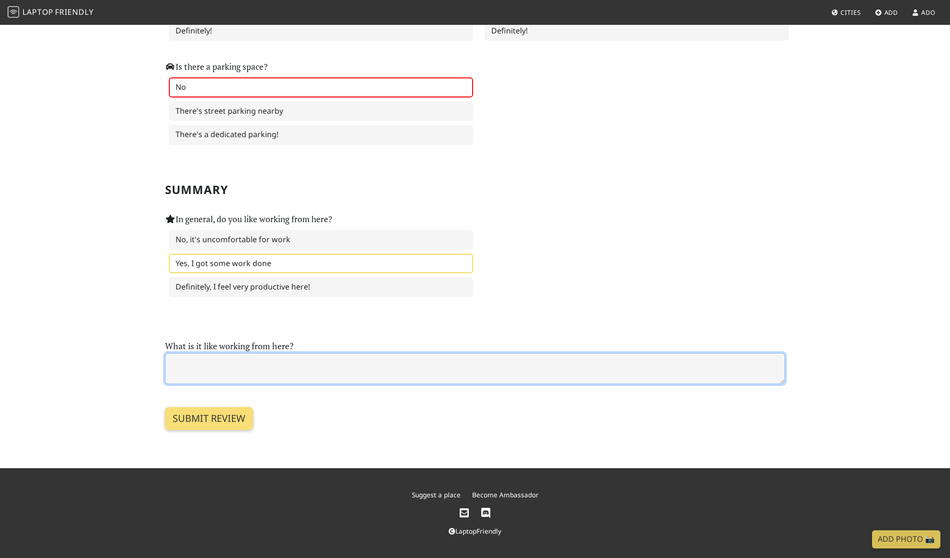
click at [259, 384] on textarea at bounding box center [475, 368] width 620 height 31
paste textarea "WKND is a small but welcoming spot, popular with students who come to grab coff…"
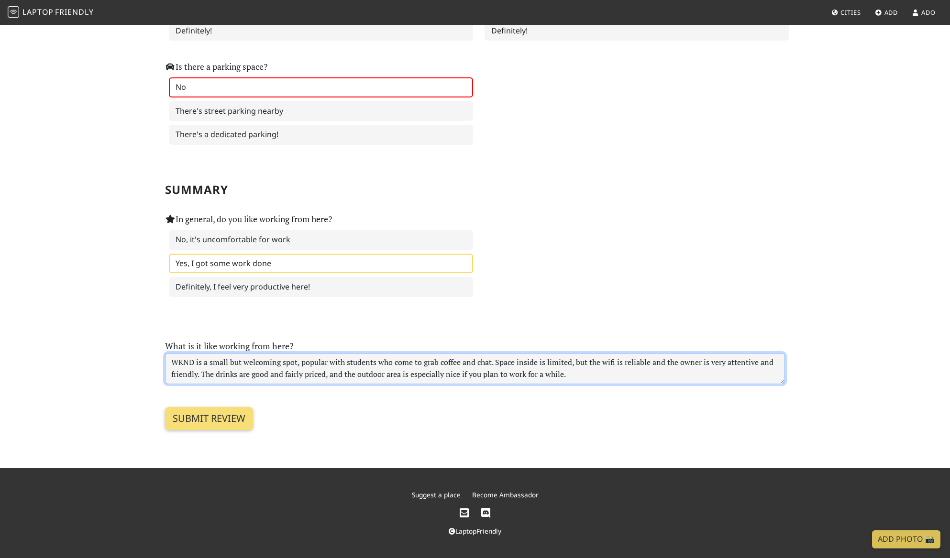
scroll to position [11, 0]
type textarea "WKND is a small but welcoming spot, popular with students who come to grab coff…"
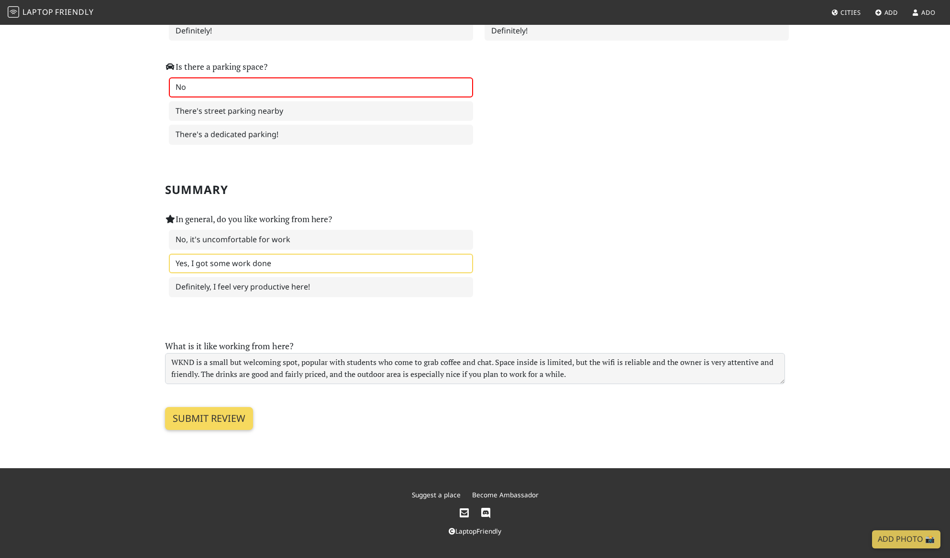
click at [221, 430] on input "Submit review" at bounding box center [209, 418] width 88 height 23
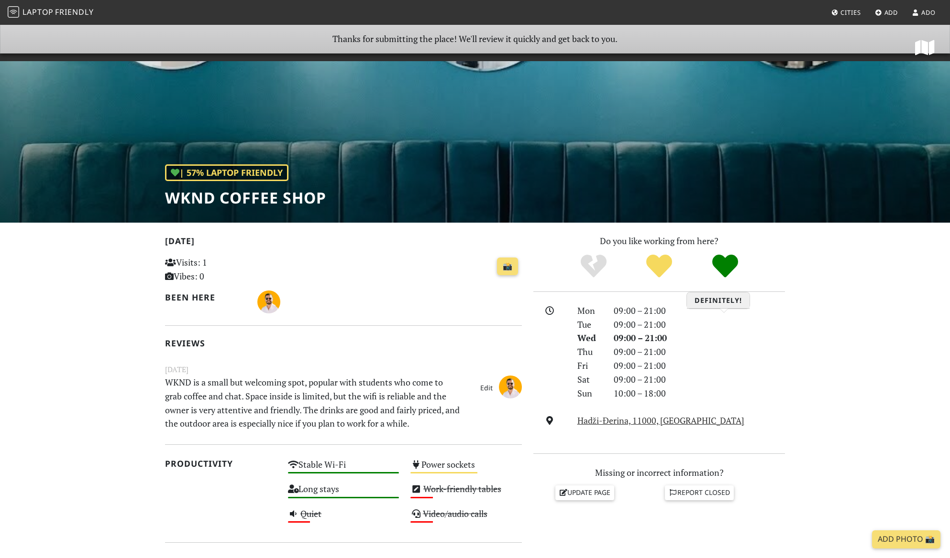
click at [732, 279] on icon "Definitely!" at bounding box center [725, 266] width 26 height 26
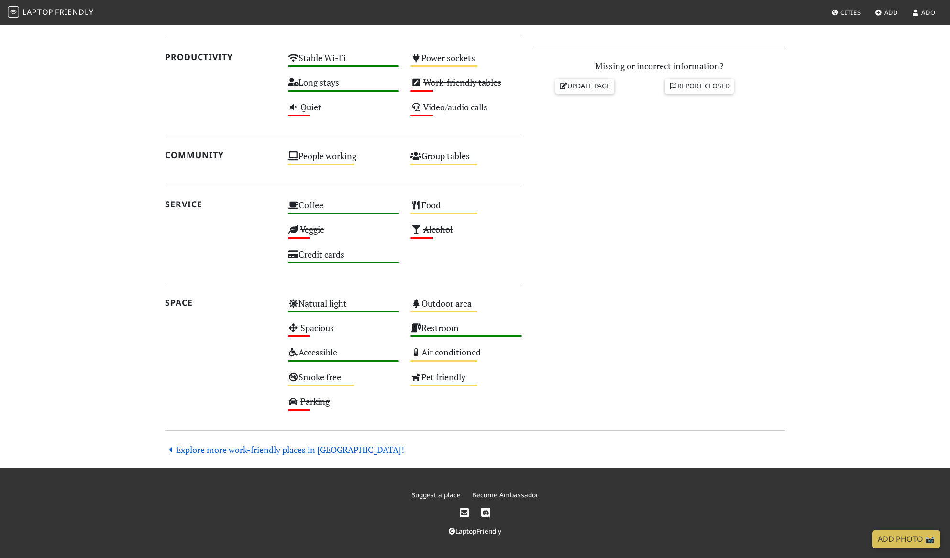
click at [229, 444] on link "Explore more work-friendly places in [GEOGRAPHIC_DATA]!" at bounding box center [284, 449] width 239 height 11
